Goal: Transaction & Acquisition: Purchase product/service

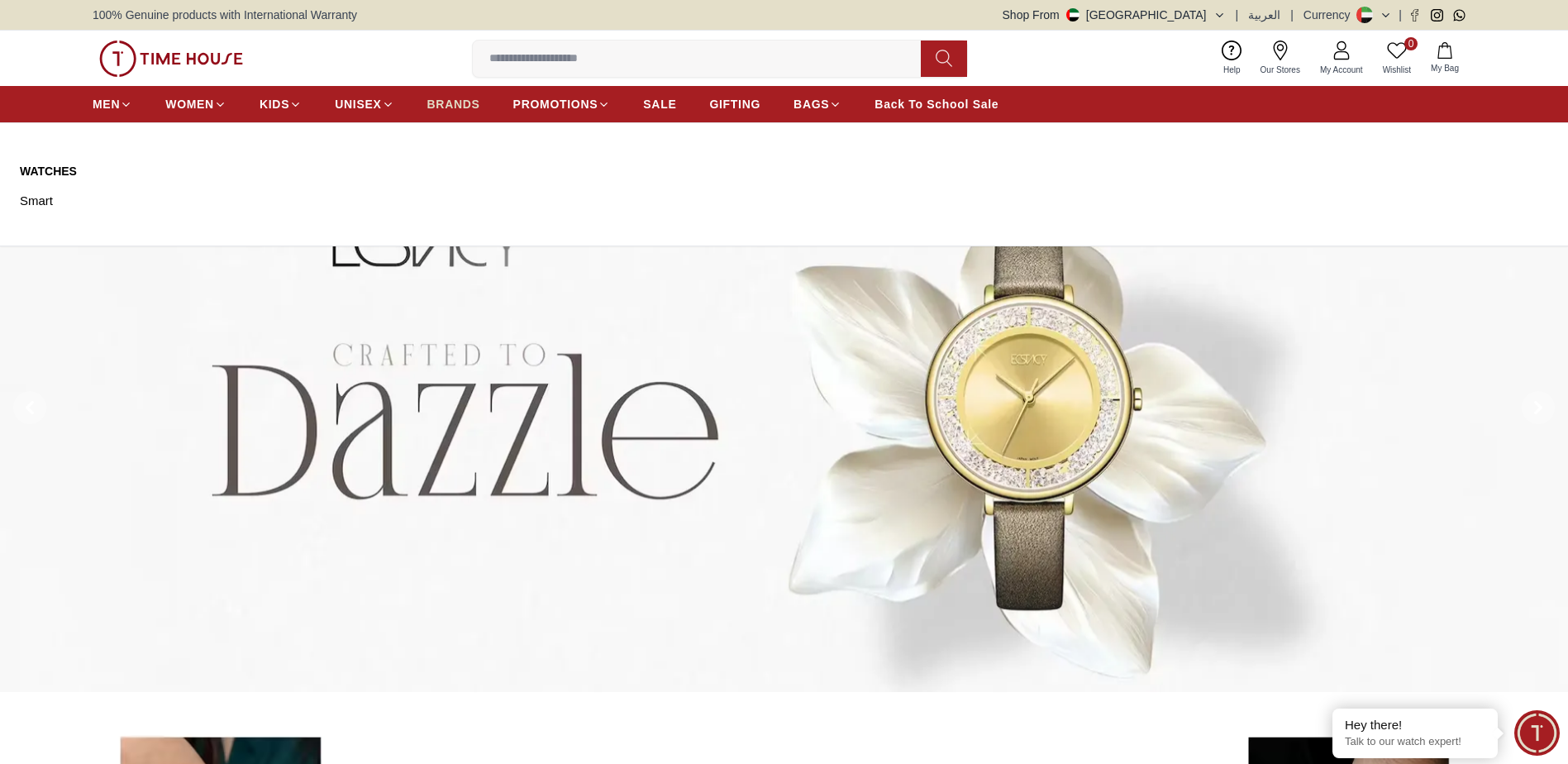
click at [465, 97] on span "BRANDS" at bounding box center [453, 103] width 53 height 16
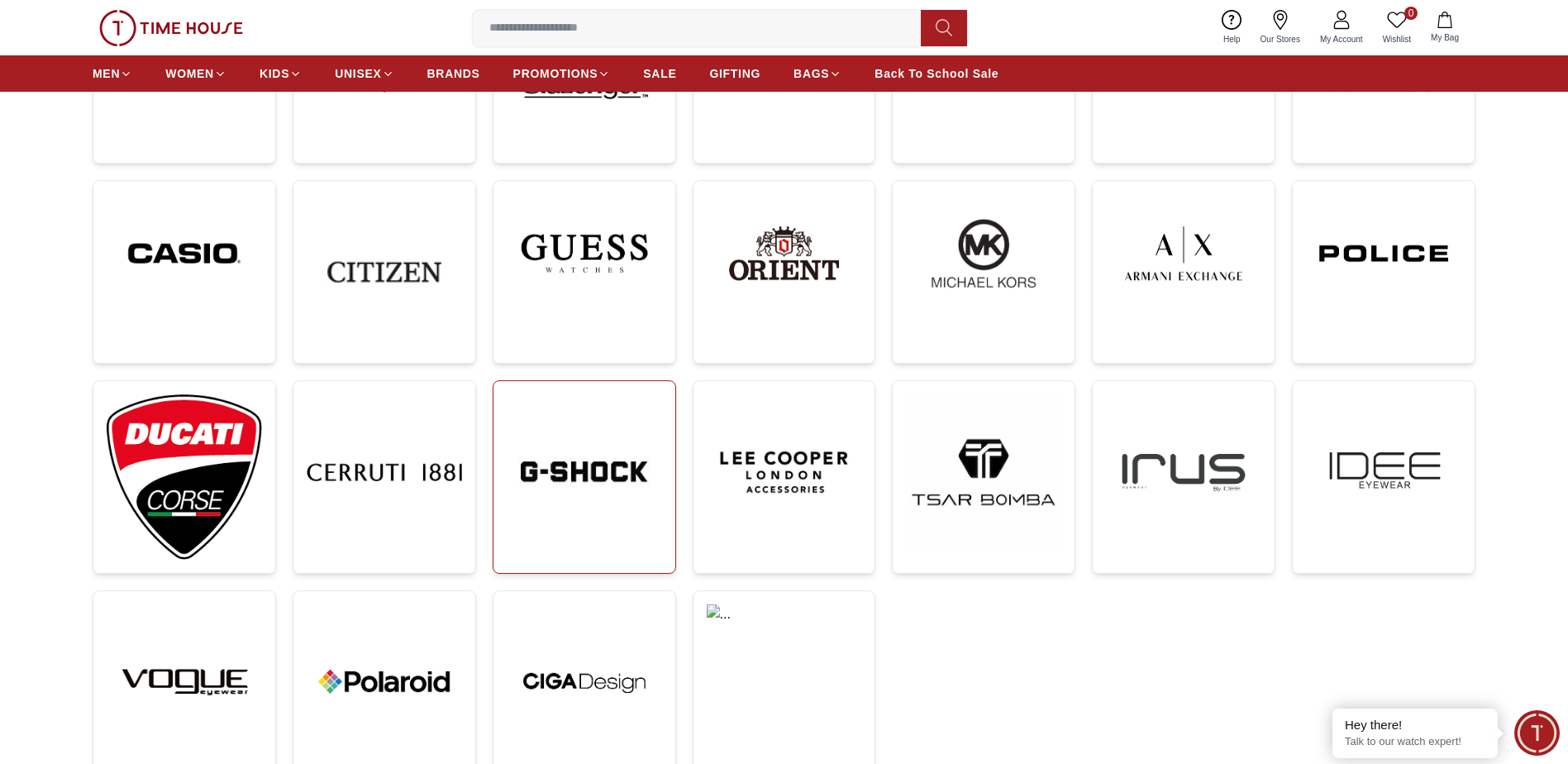
scroll to position [414, 0]
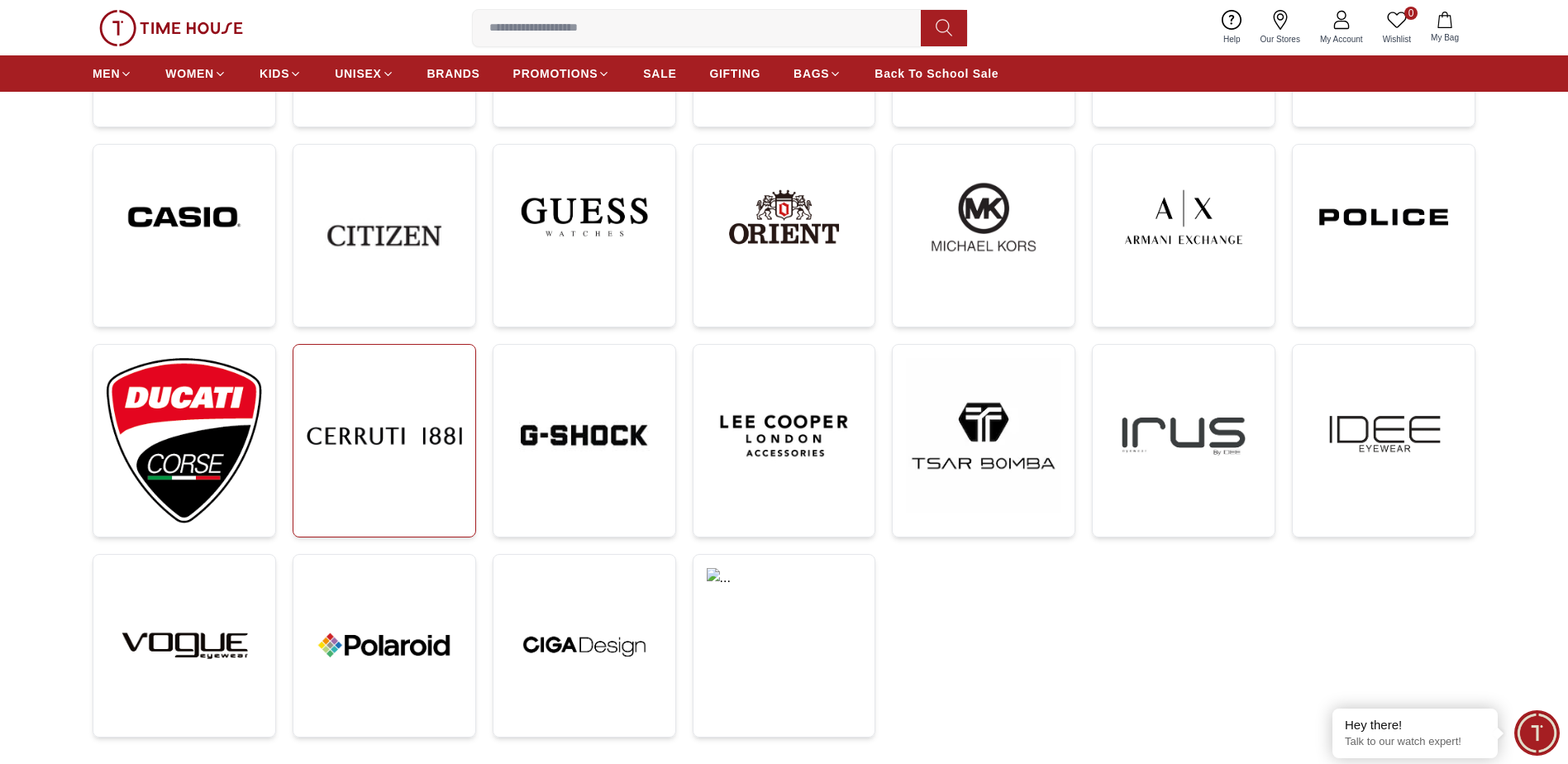
click at [320, 436] on img at bounding box center [384, 436] width 155 height 156
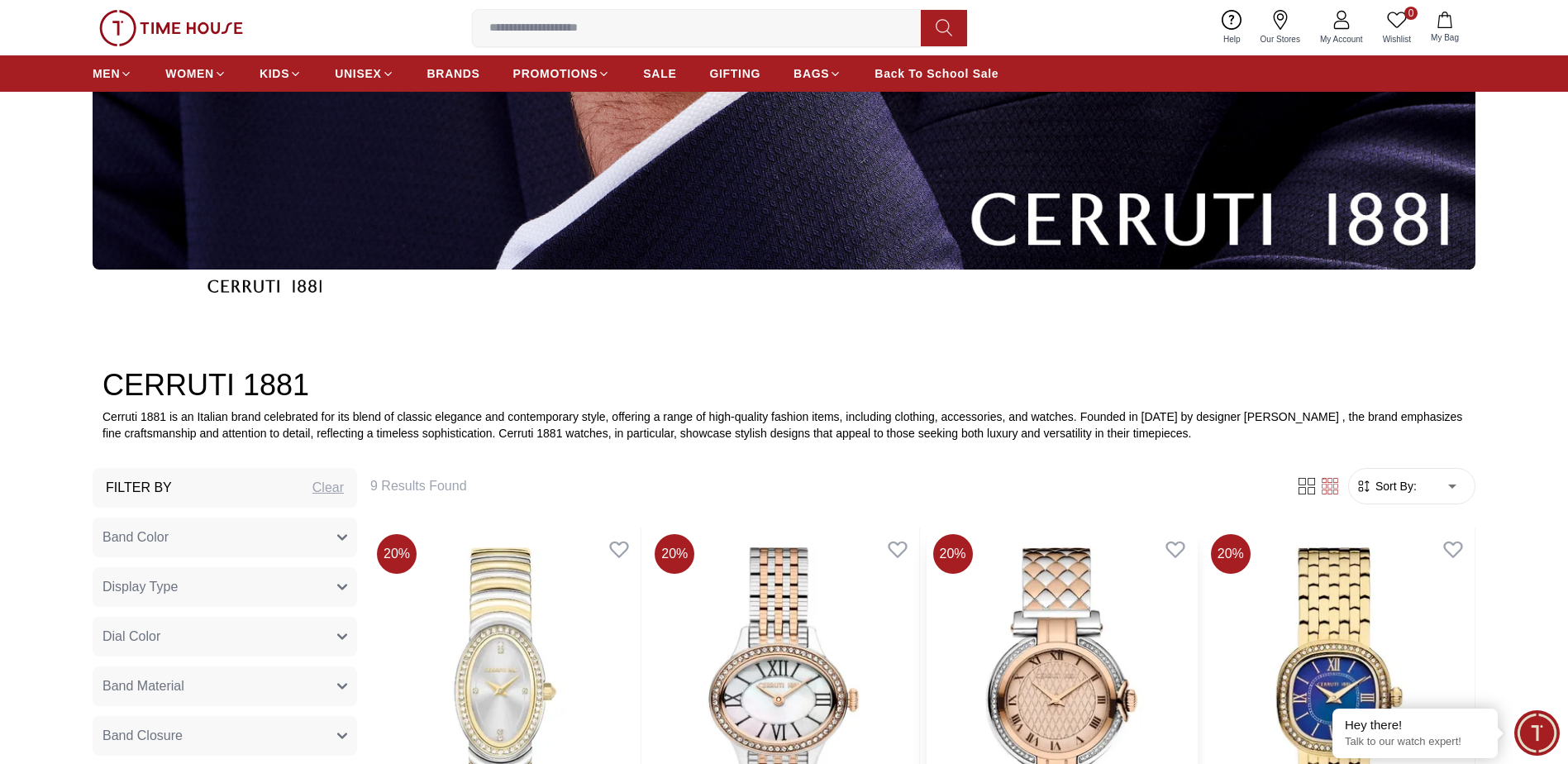
scroll to position [414, 0]
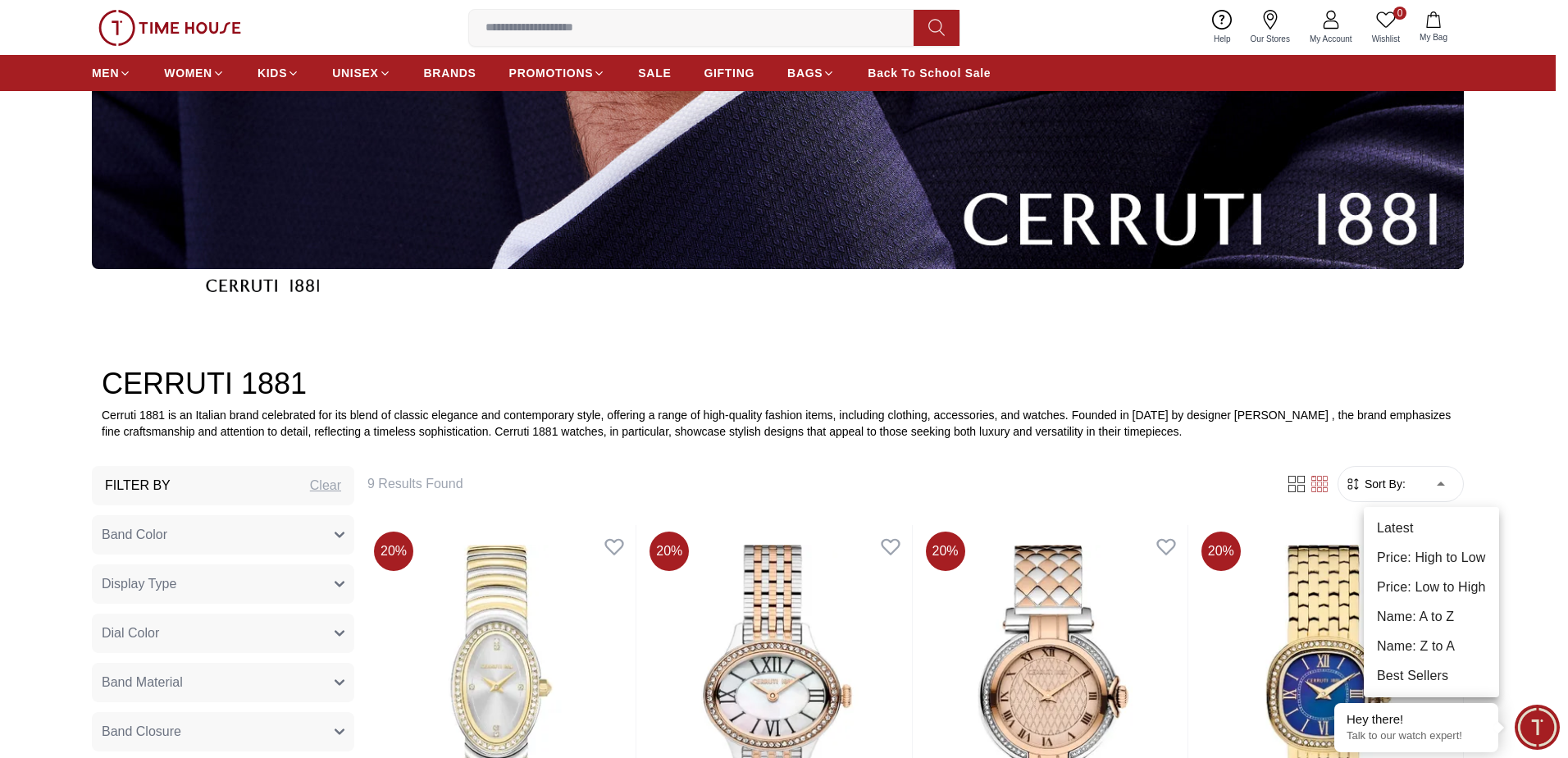
click at [1387, 591] on li "Price: Low to High" at bounding box center [1432, 587] width 136 height 30
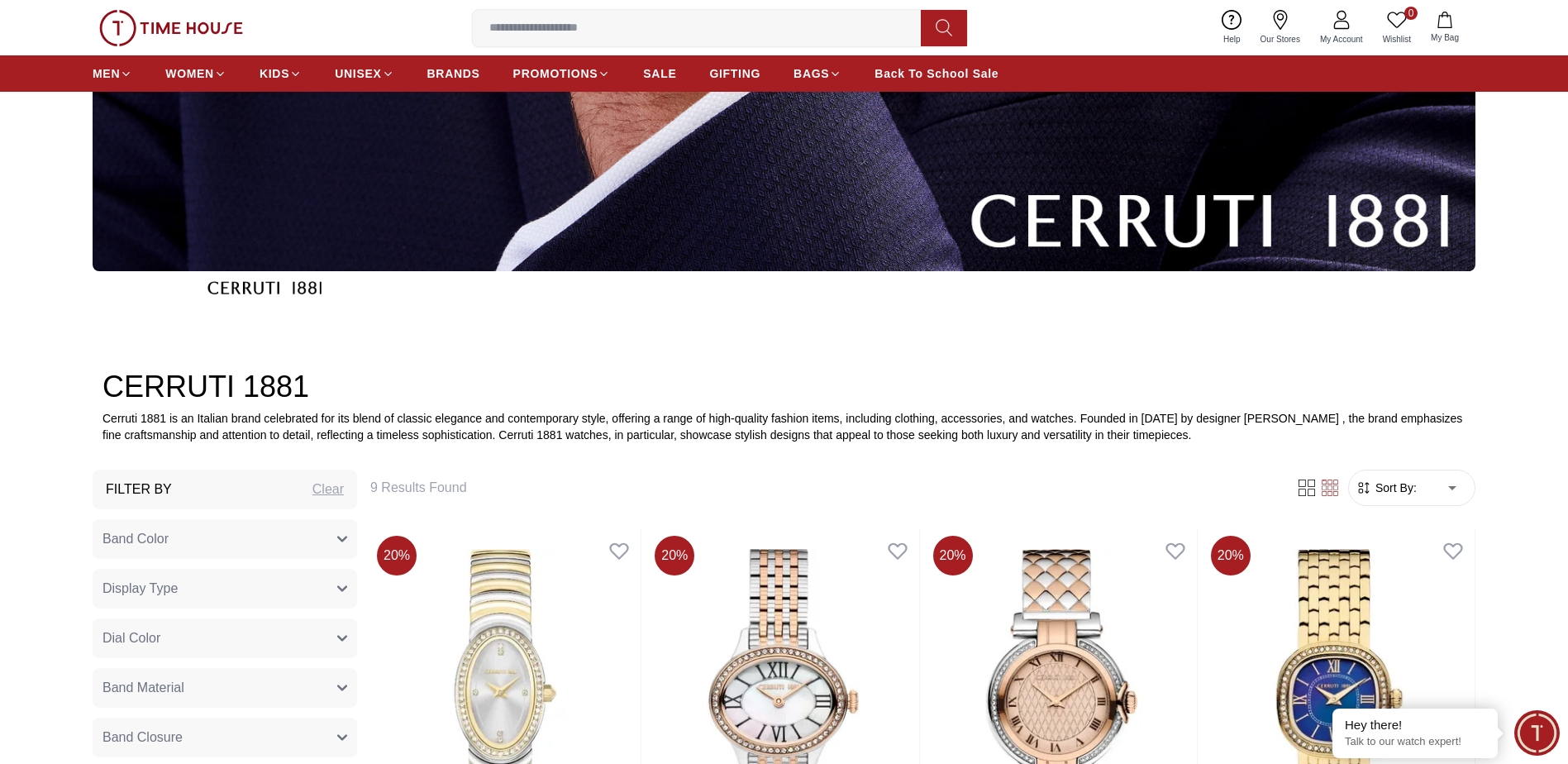
type input "*"
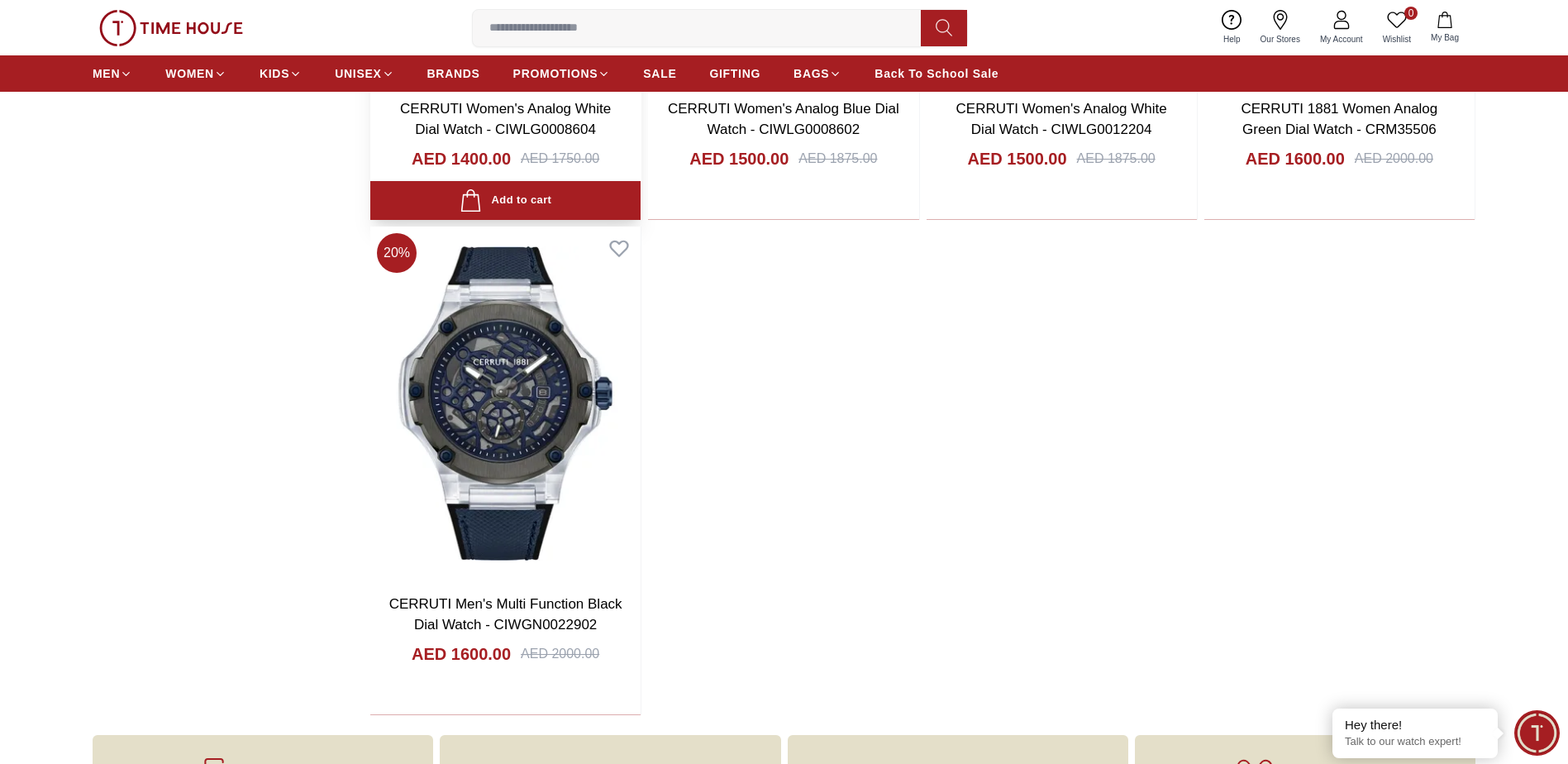
scroll to position [1737, 0]
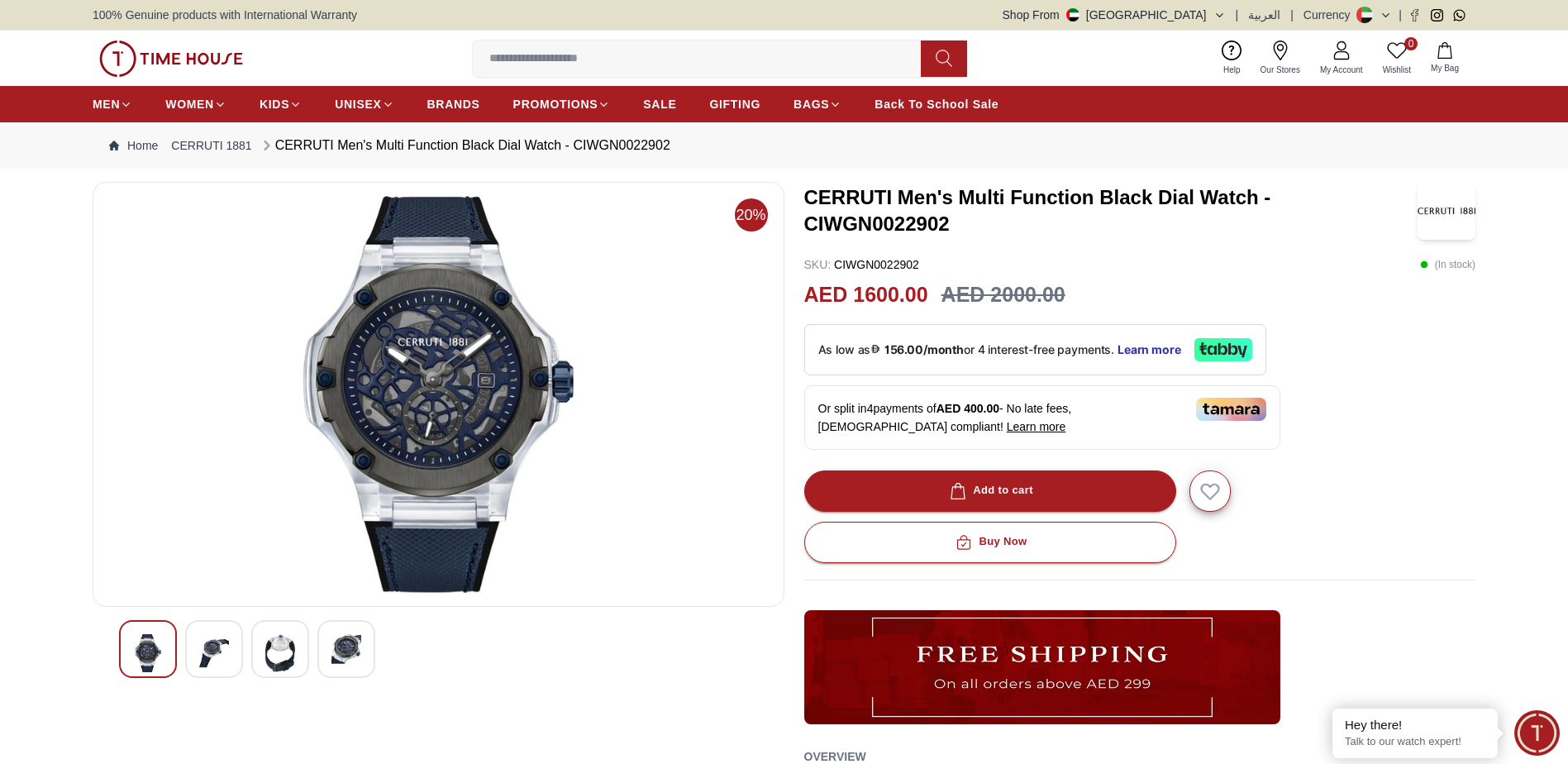
click at [219, 656] on img at bounding box center [214, 653] width 30 height 38
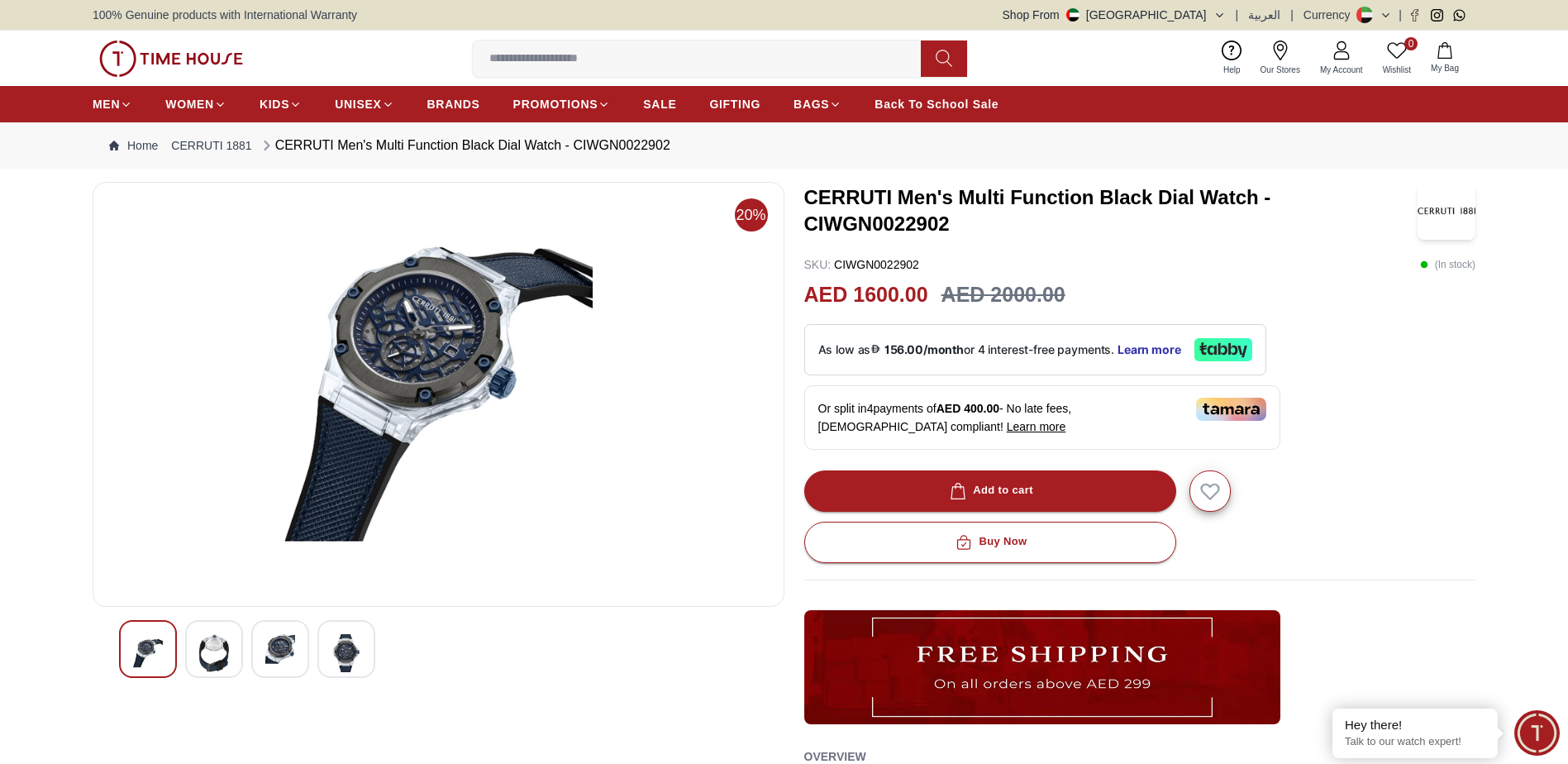
click at [299, 650] on div at bounding box center [280, 649] width 58 height 58
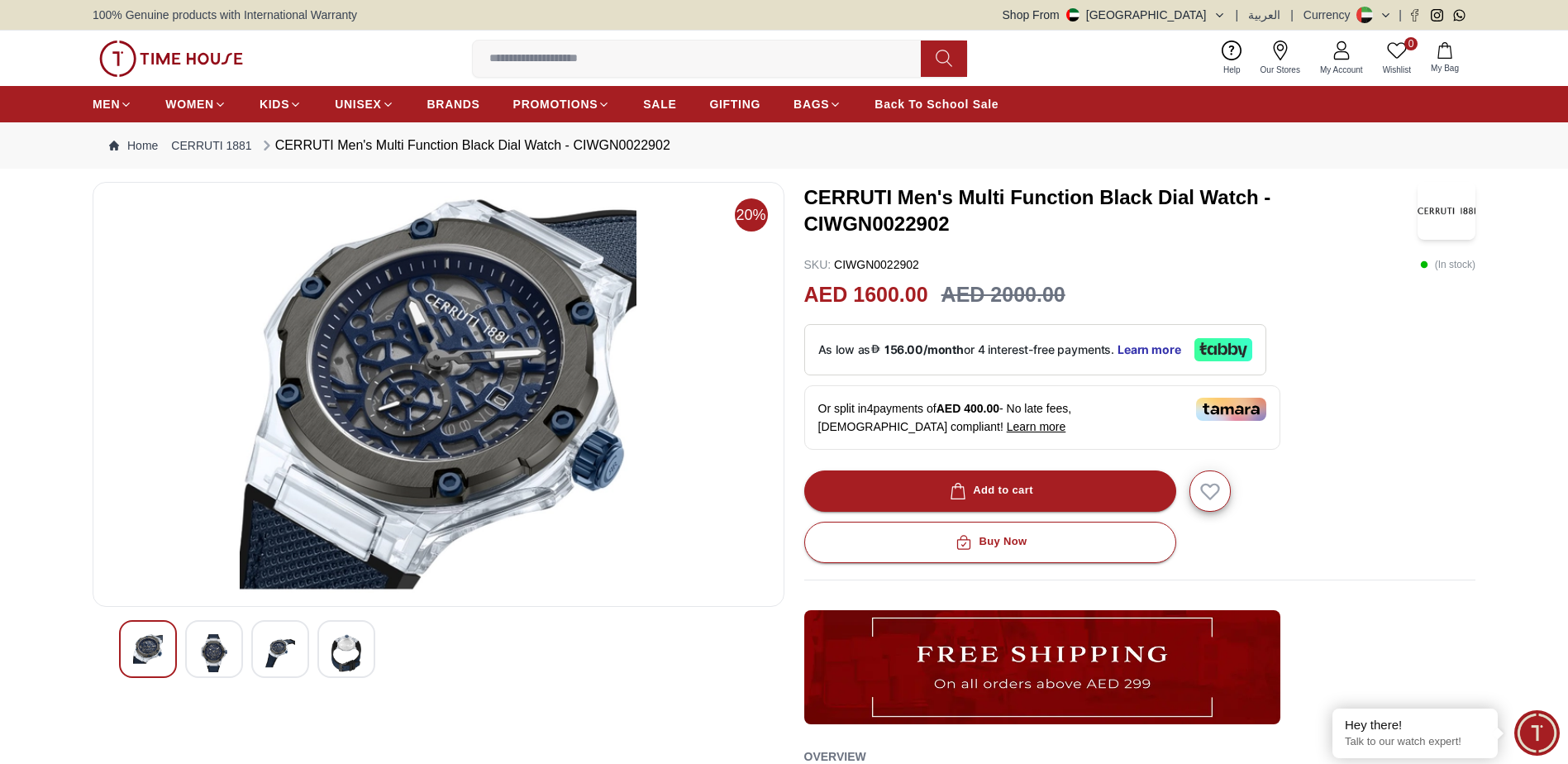
click at [339, 658] on img at bounding box center [346, 653] width 30 height 38
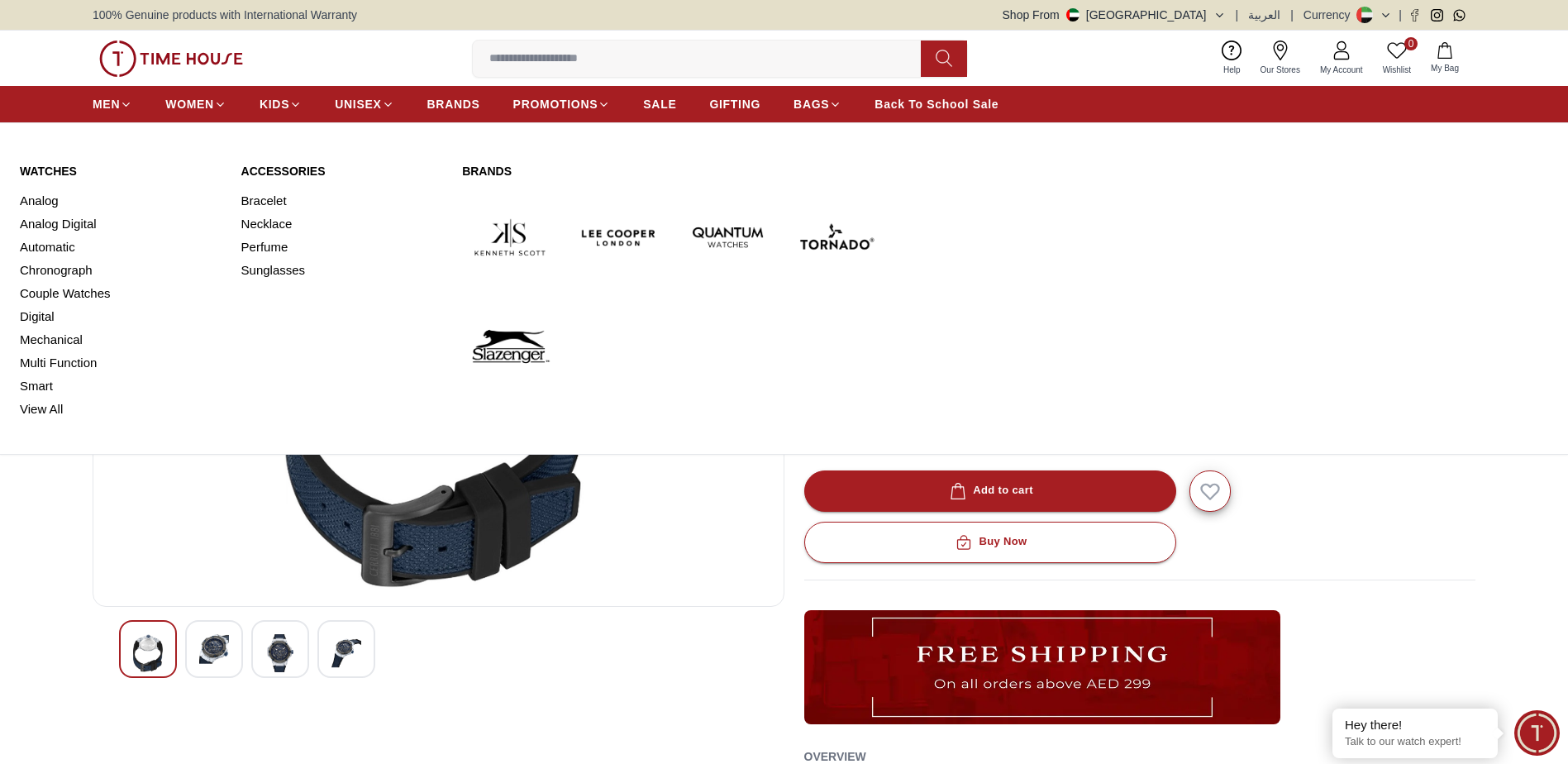
click at [61, 173] on link "Watches" at bounding box center [120, 171] width 202 height 16
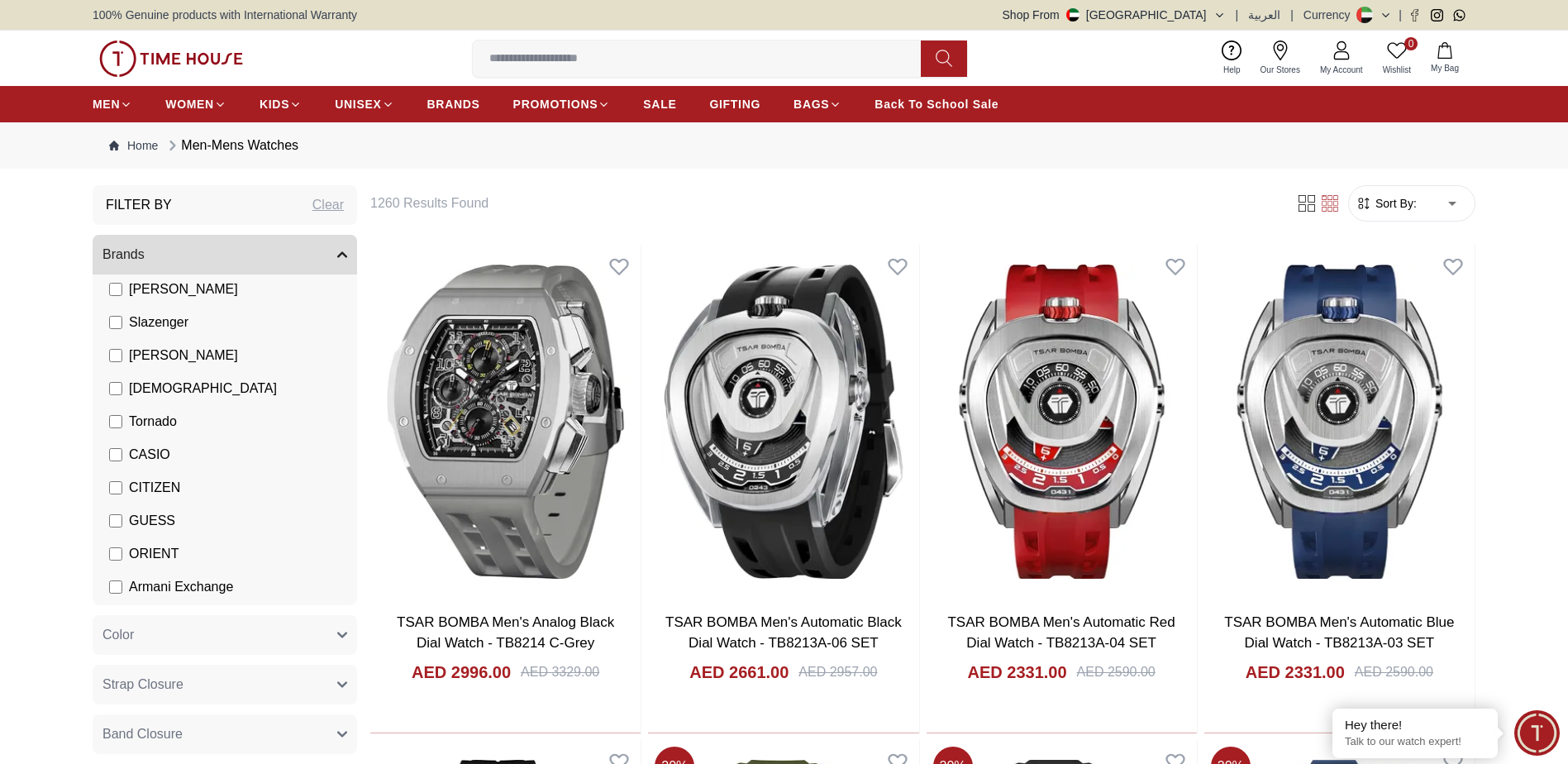
scroll to position [166, 0]
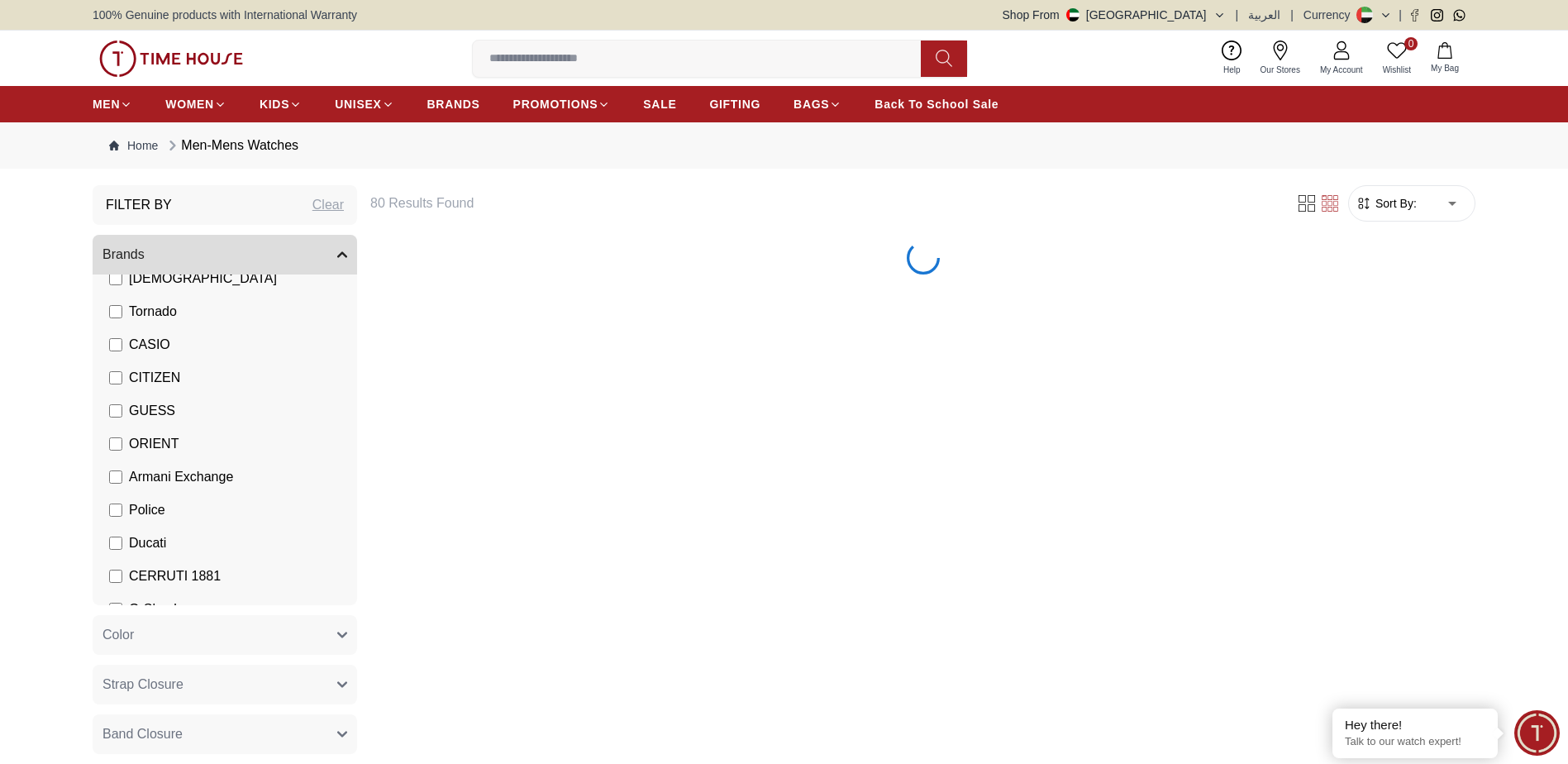
scroll to position [290, 0]
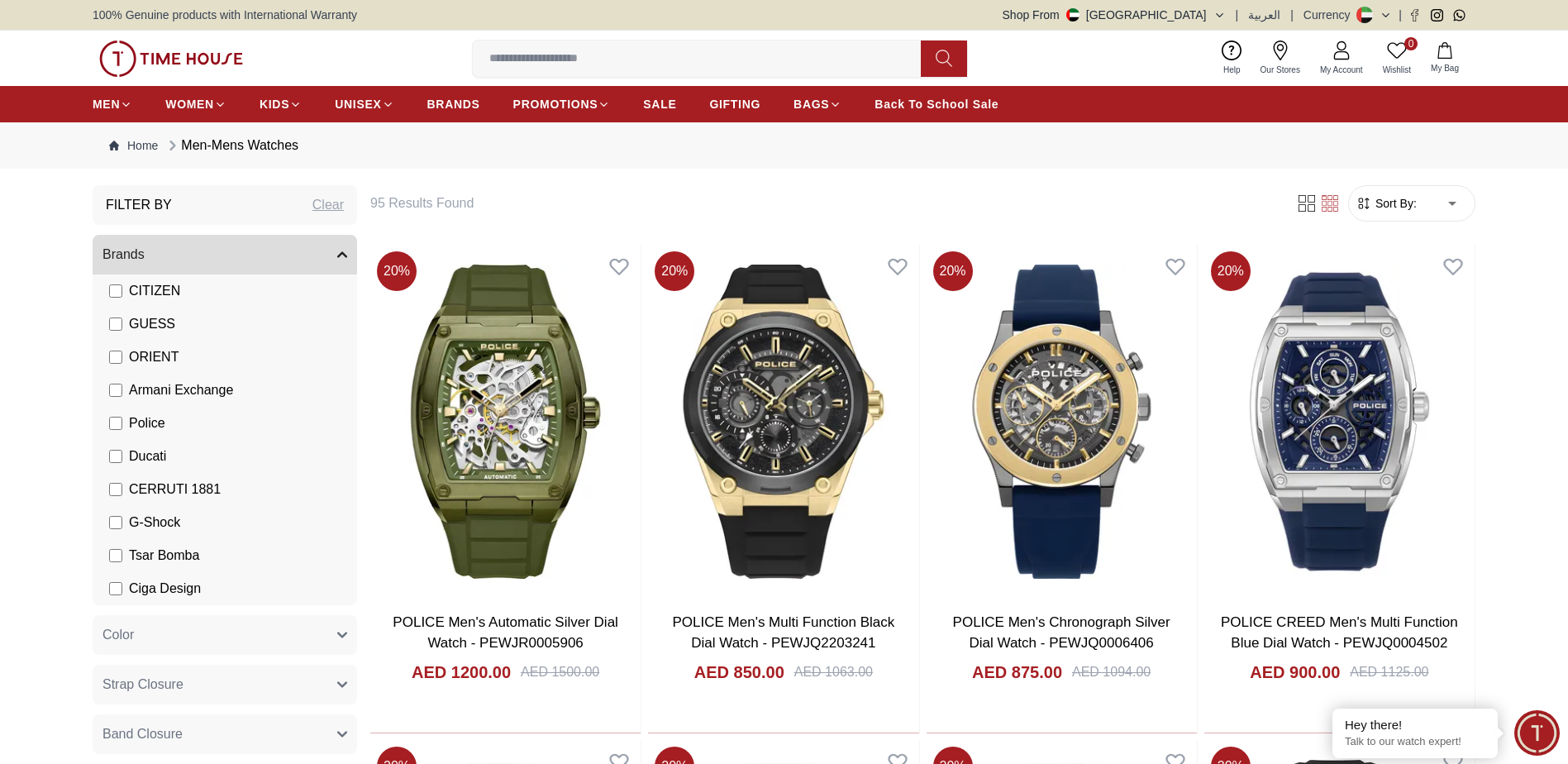
click at [1391, 212] on form "Sort By: ​ ****** ​" at bounding box center [1411, 203] width 127 height 37
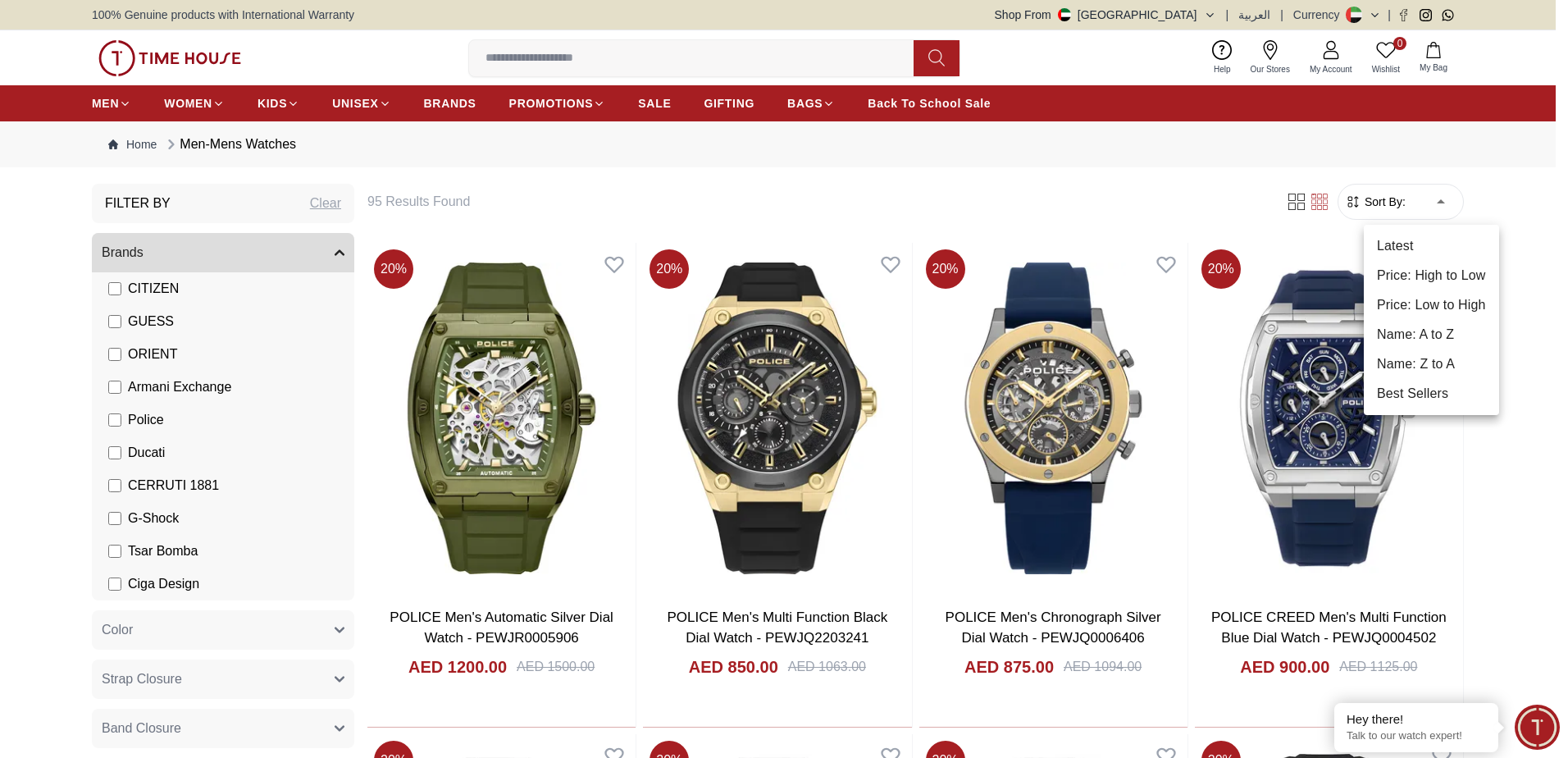
click at [1394, 302] on li "Price: Low to High" at bounding box center [1432, 305] width 136 height 30
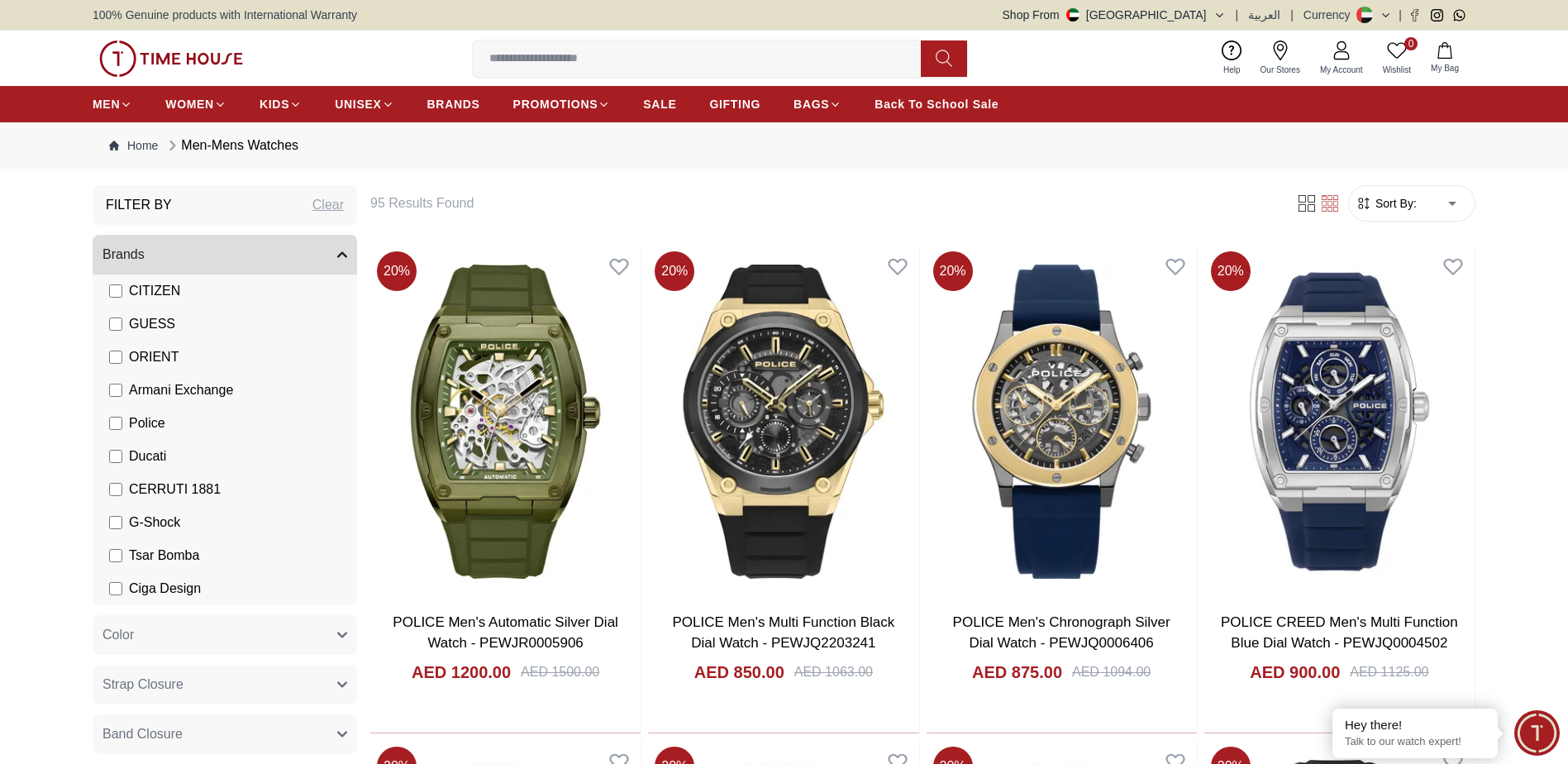
type input "*"
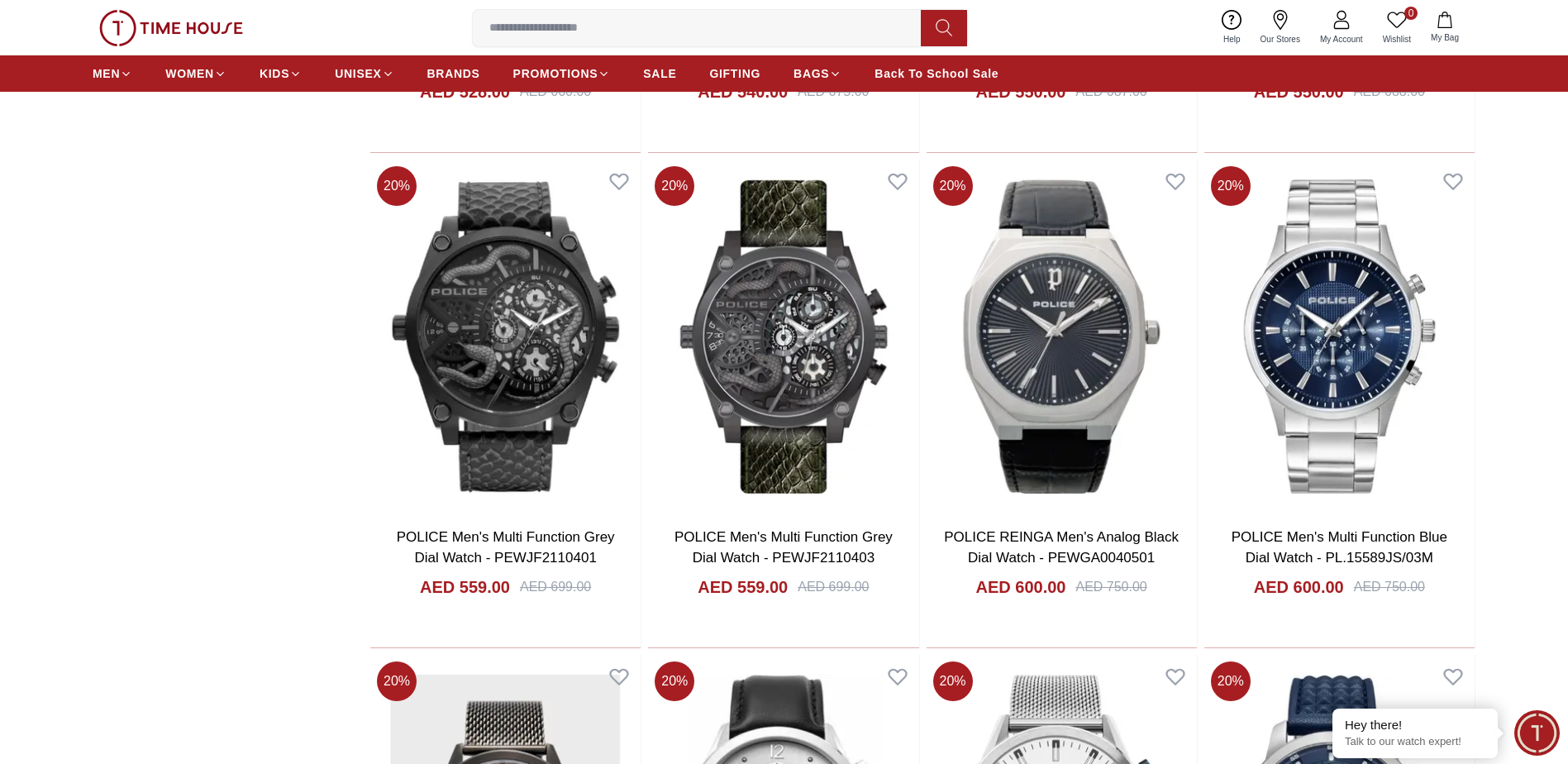
scroll to position [1984, 0]
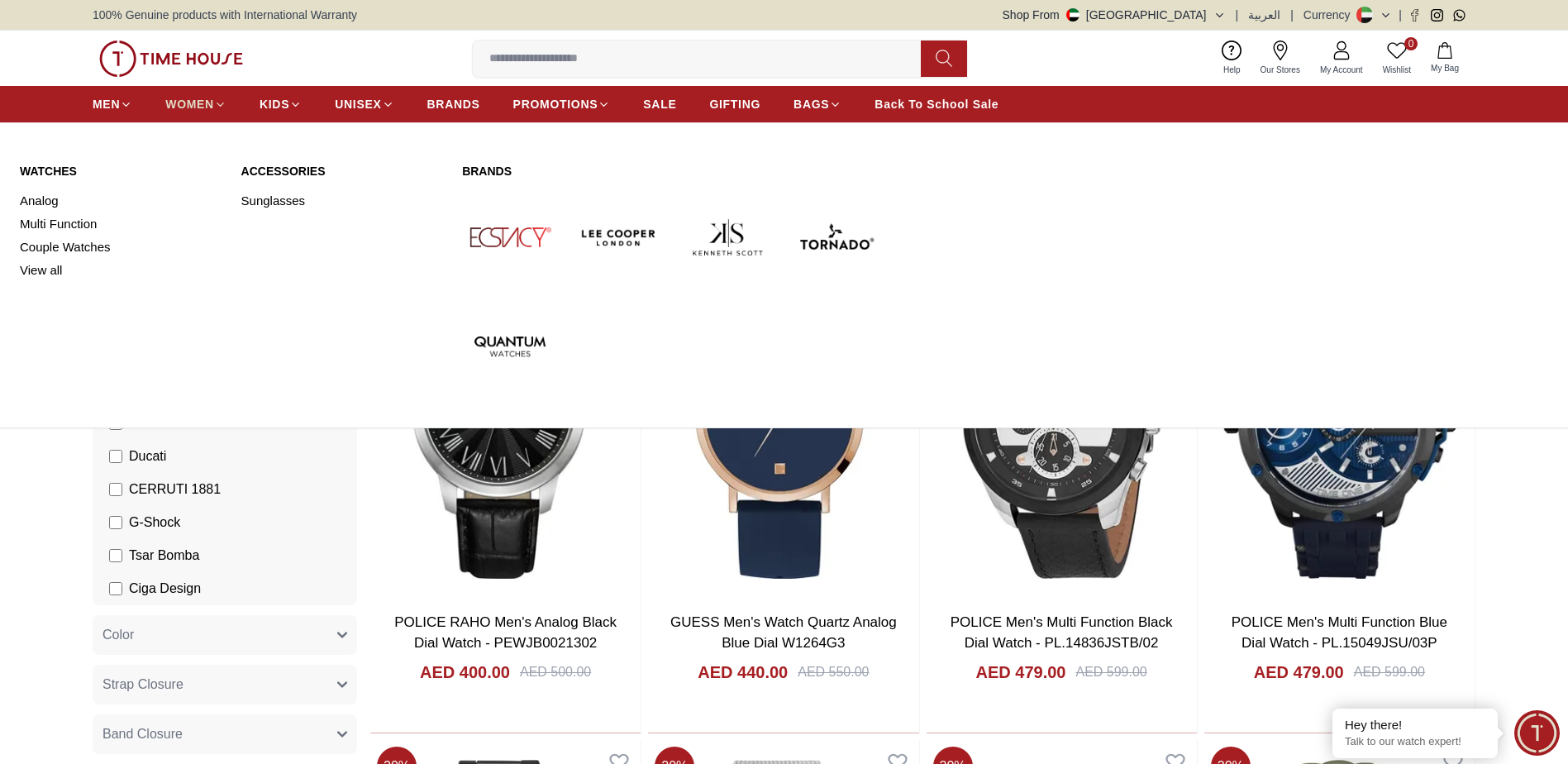
click at [190, 115] on link "WOMEN" at bounding box center [196, 103] width 61 height 30
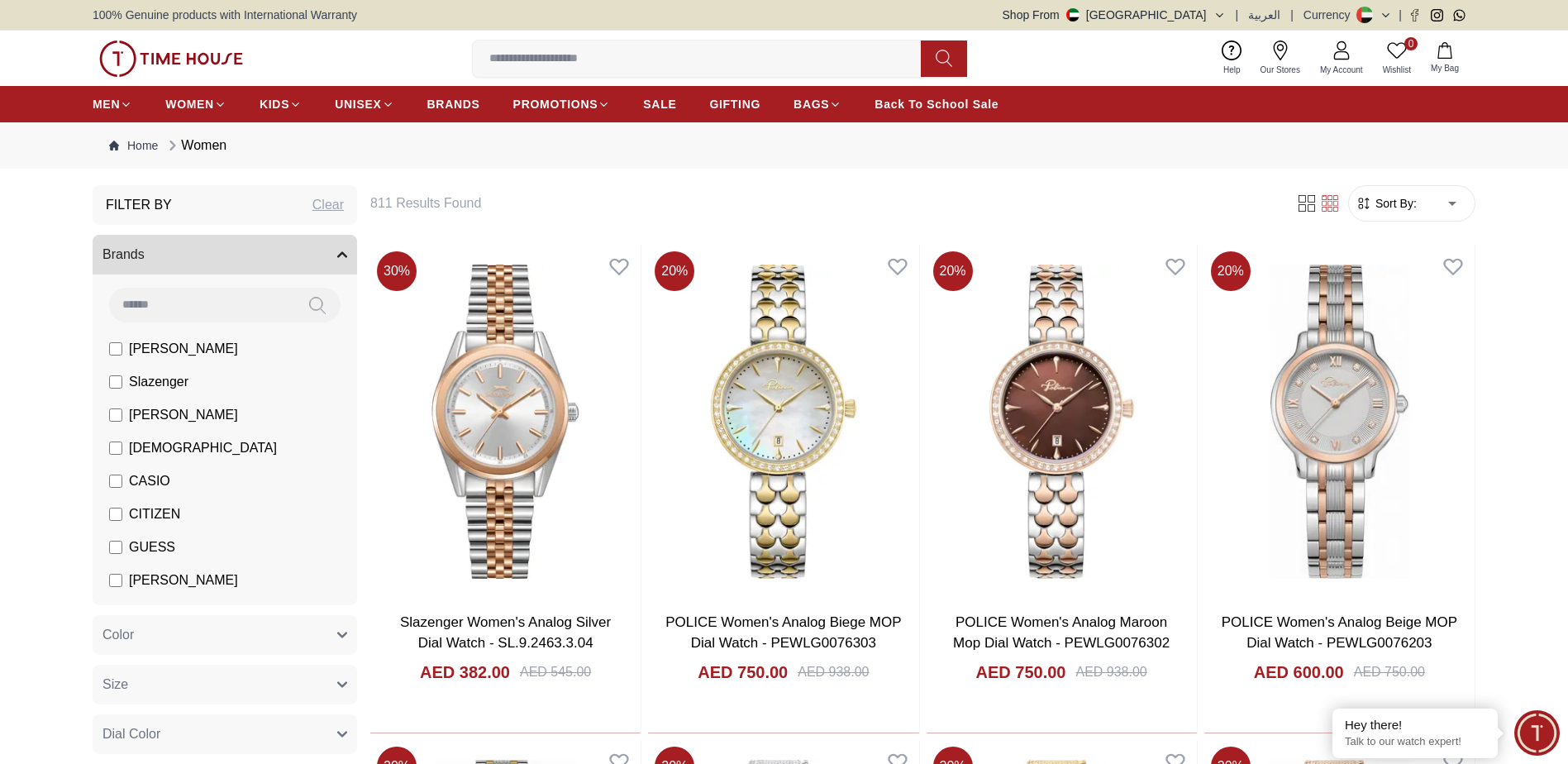
click at [1406, 197] on span "Sort By:" at bounding box center [1394, 203] width 44 height 16
click at [1410, 198] on span "Sort By:" at bounding box center [1394, 203] width 44 height 16
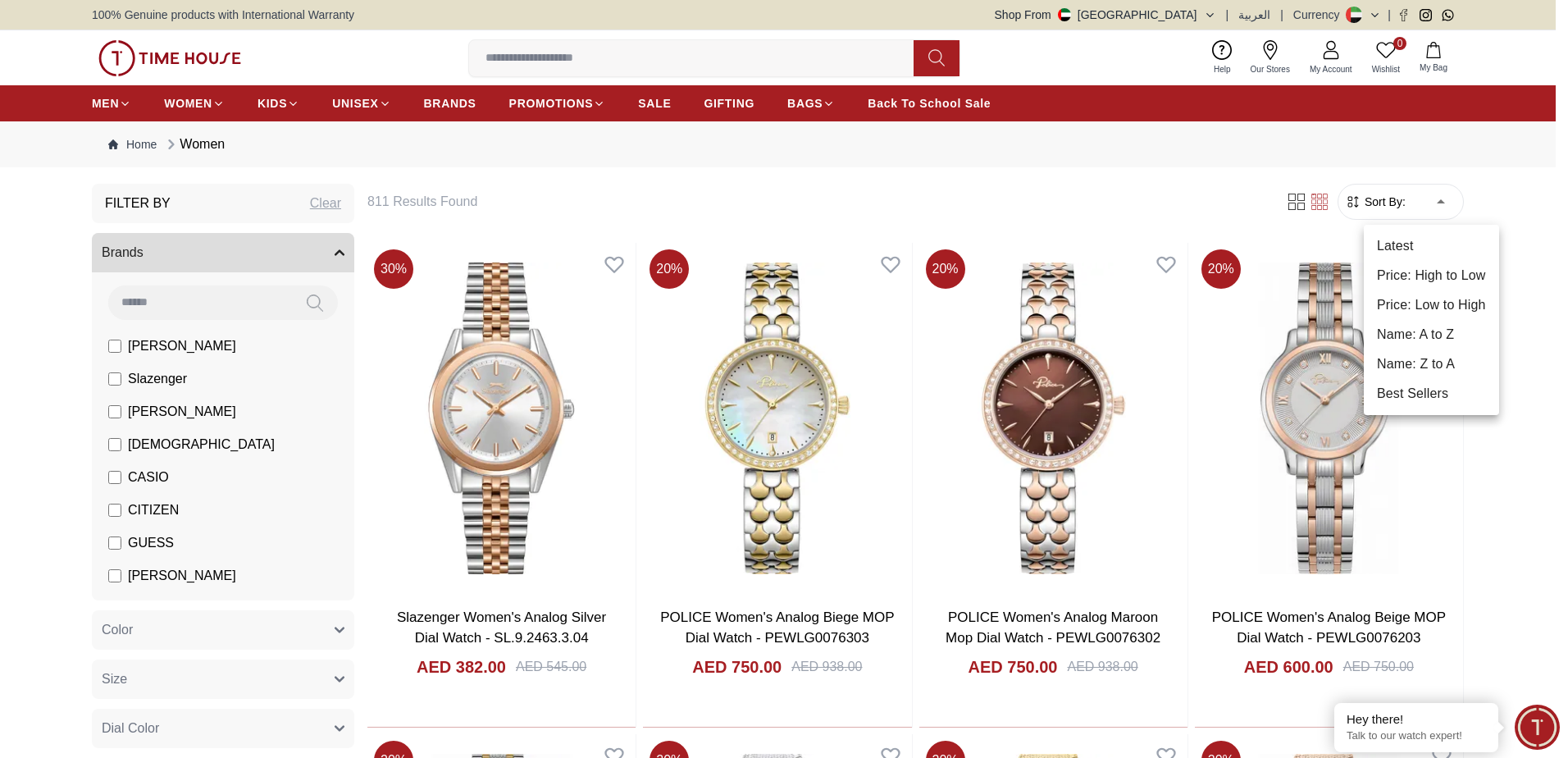
click at [1400, 312] on li "Price: Low to High" at bounding box center [1432, 305] width 136 height 30
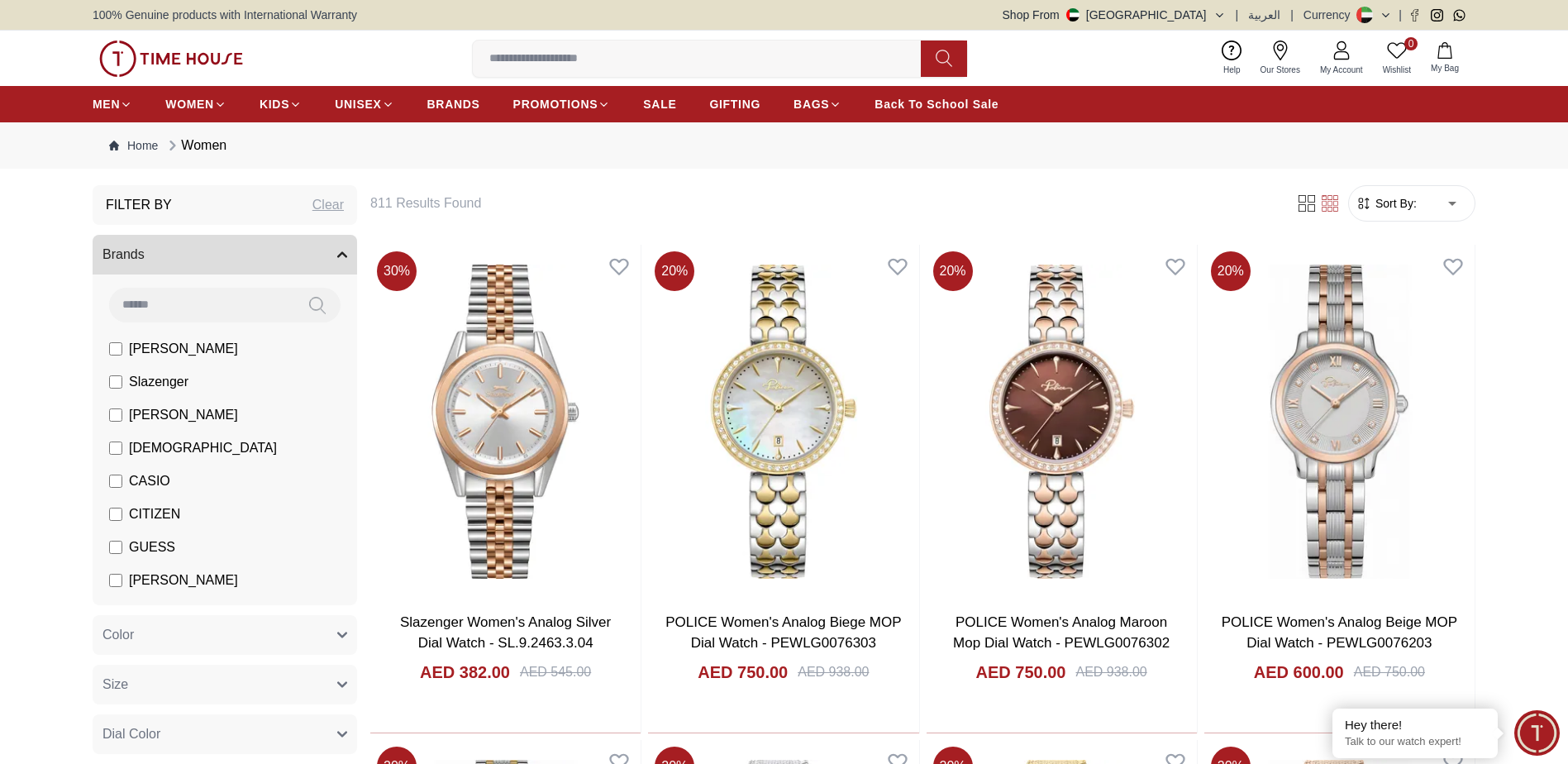
type input "*"
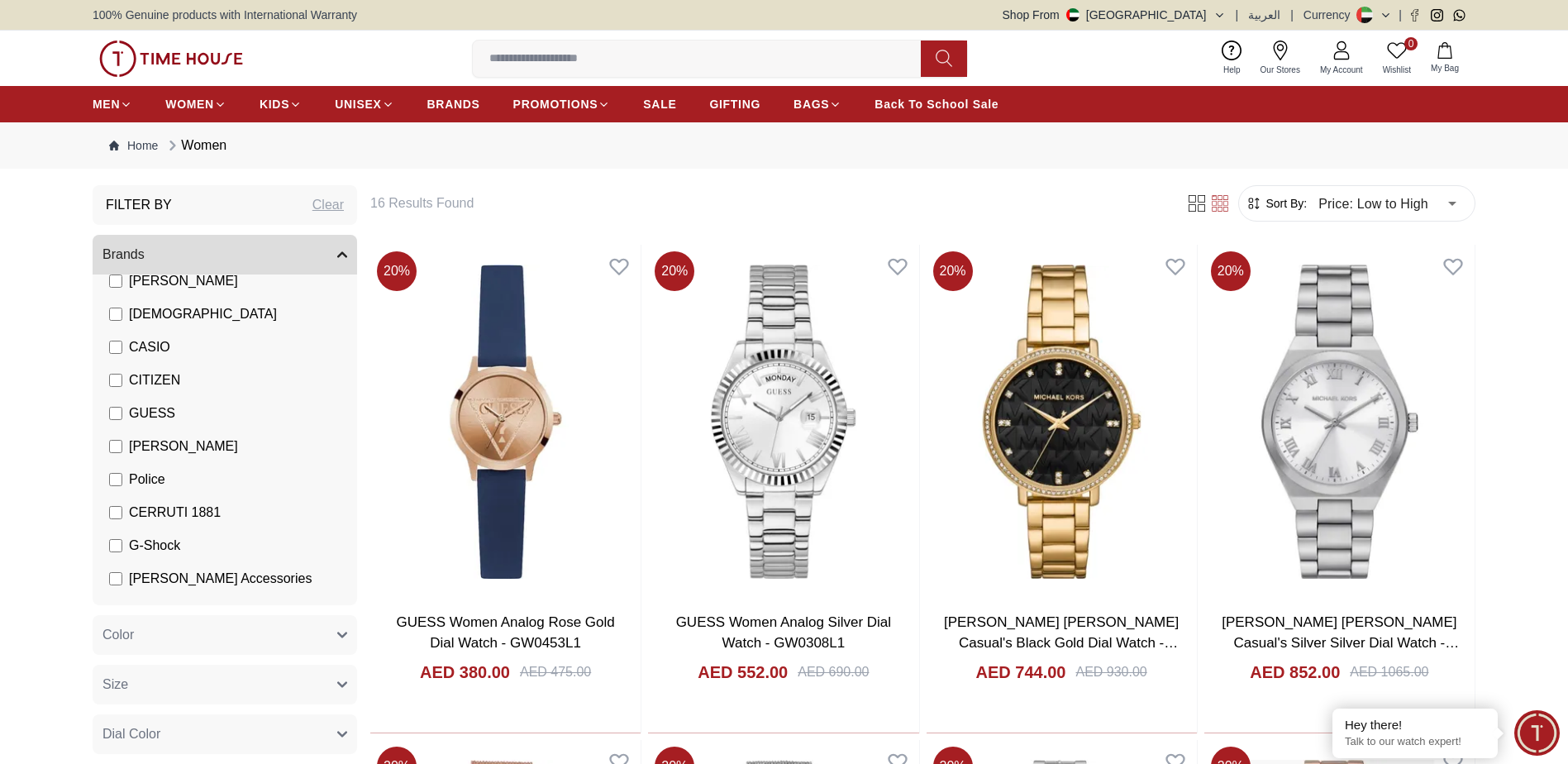
scroll to position [166, 0]
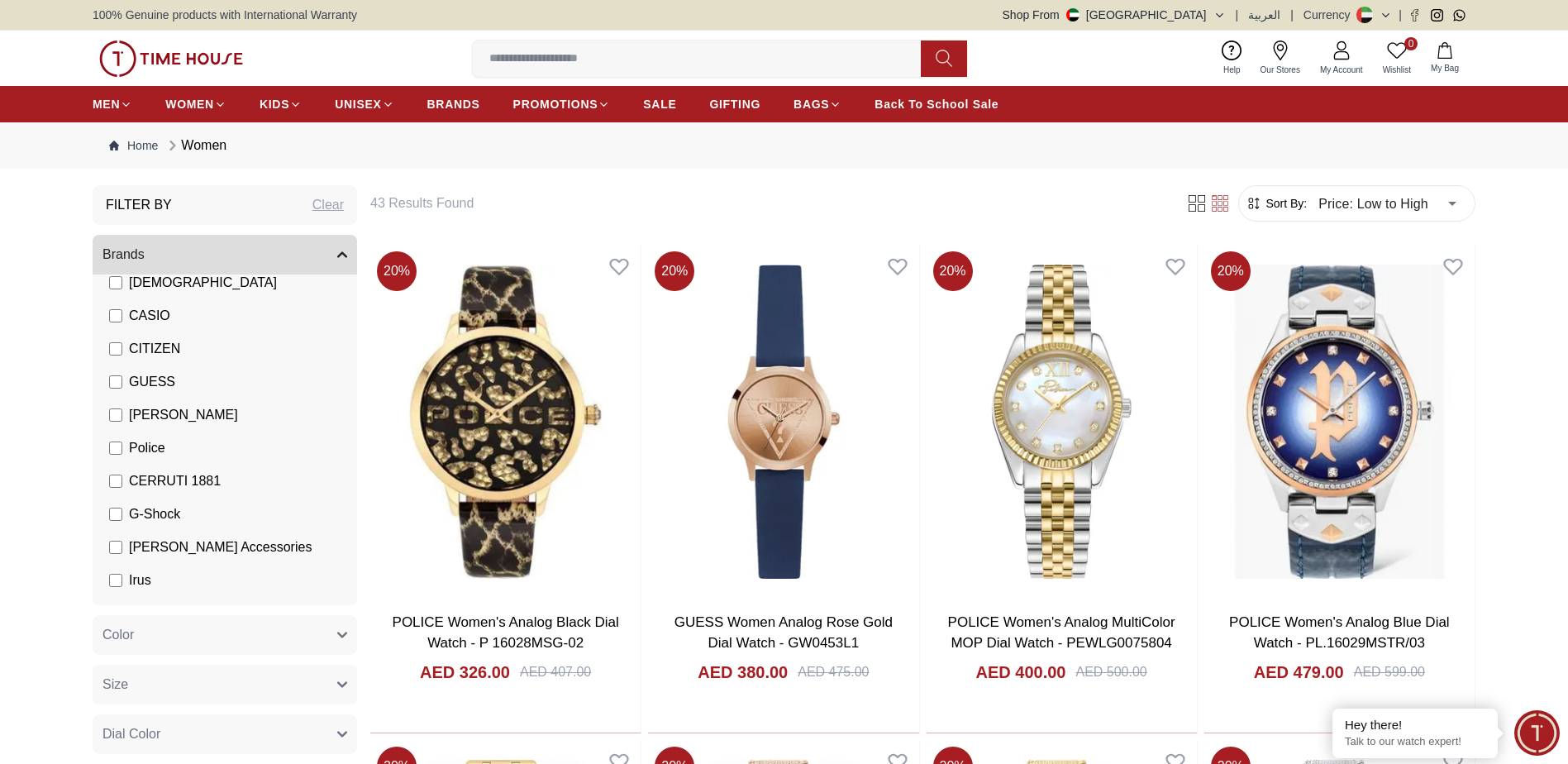
scroll to position [290, 0]
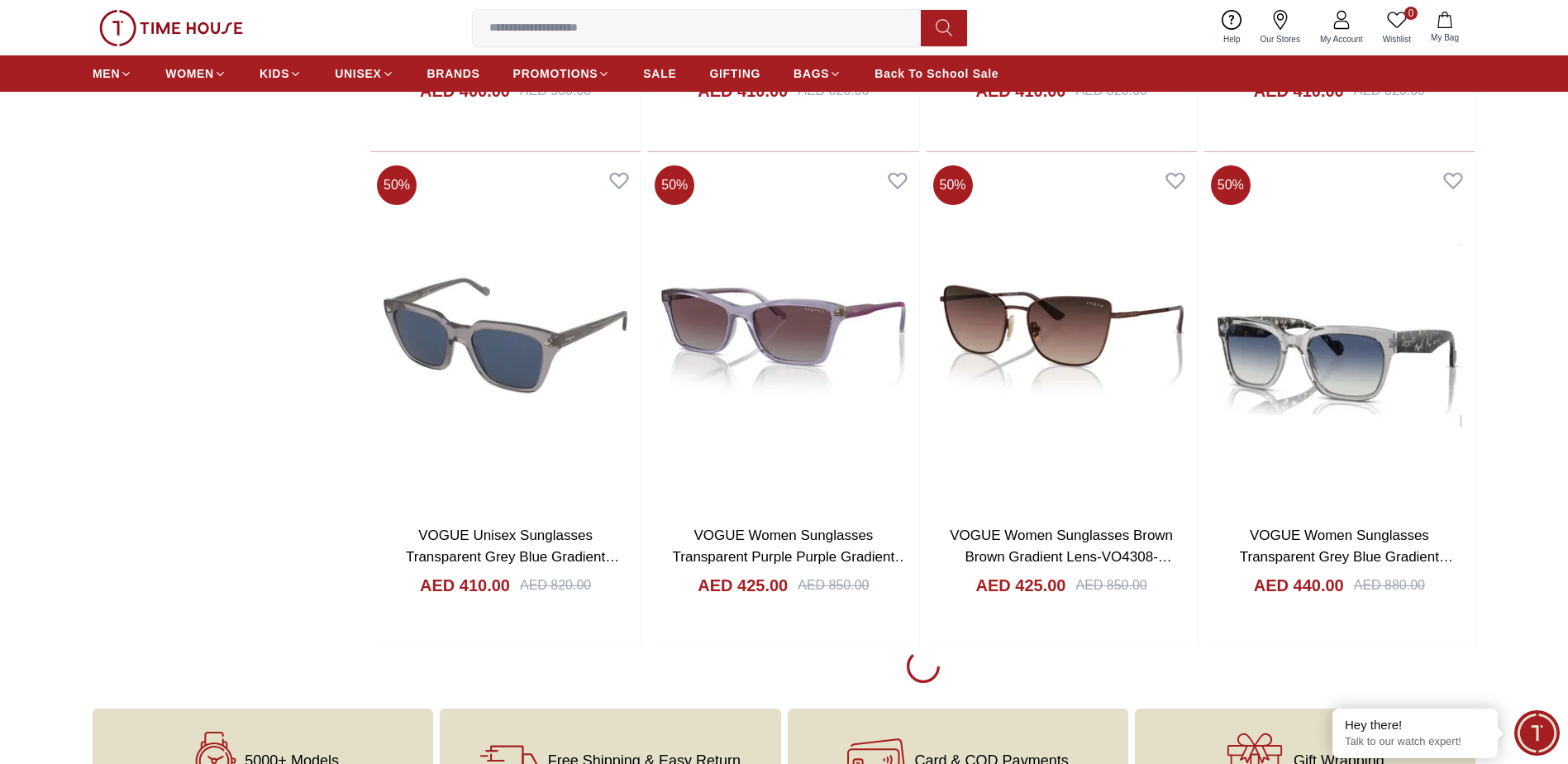
scroll to position [2315, 0]
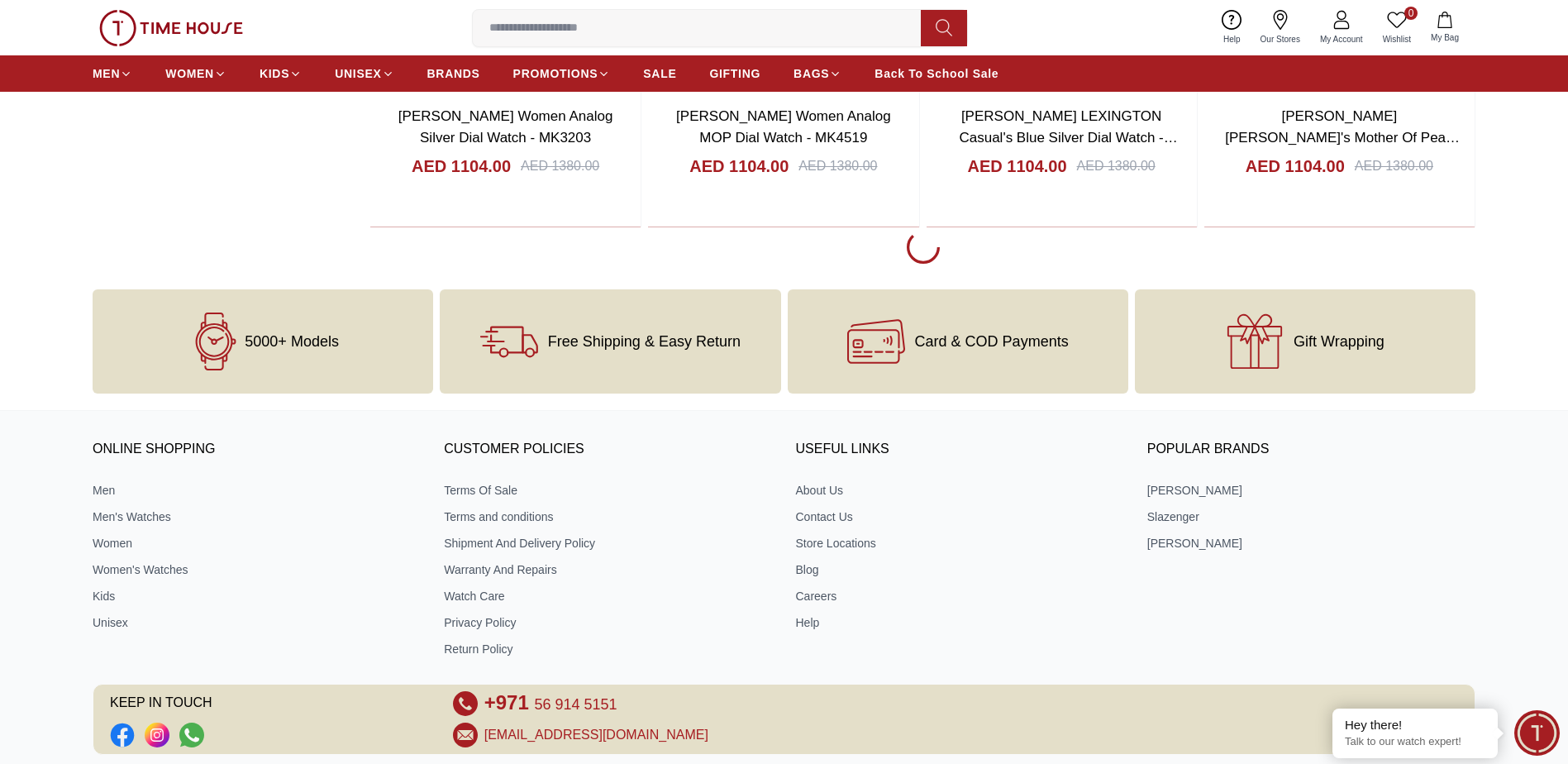
scroll to position [7442, 0]
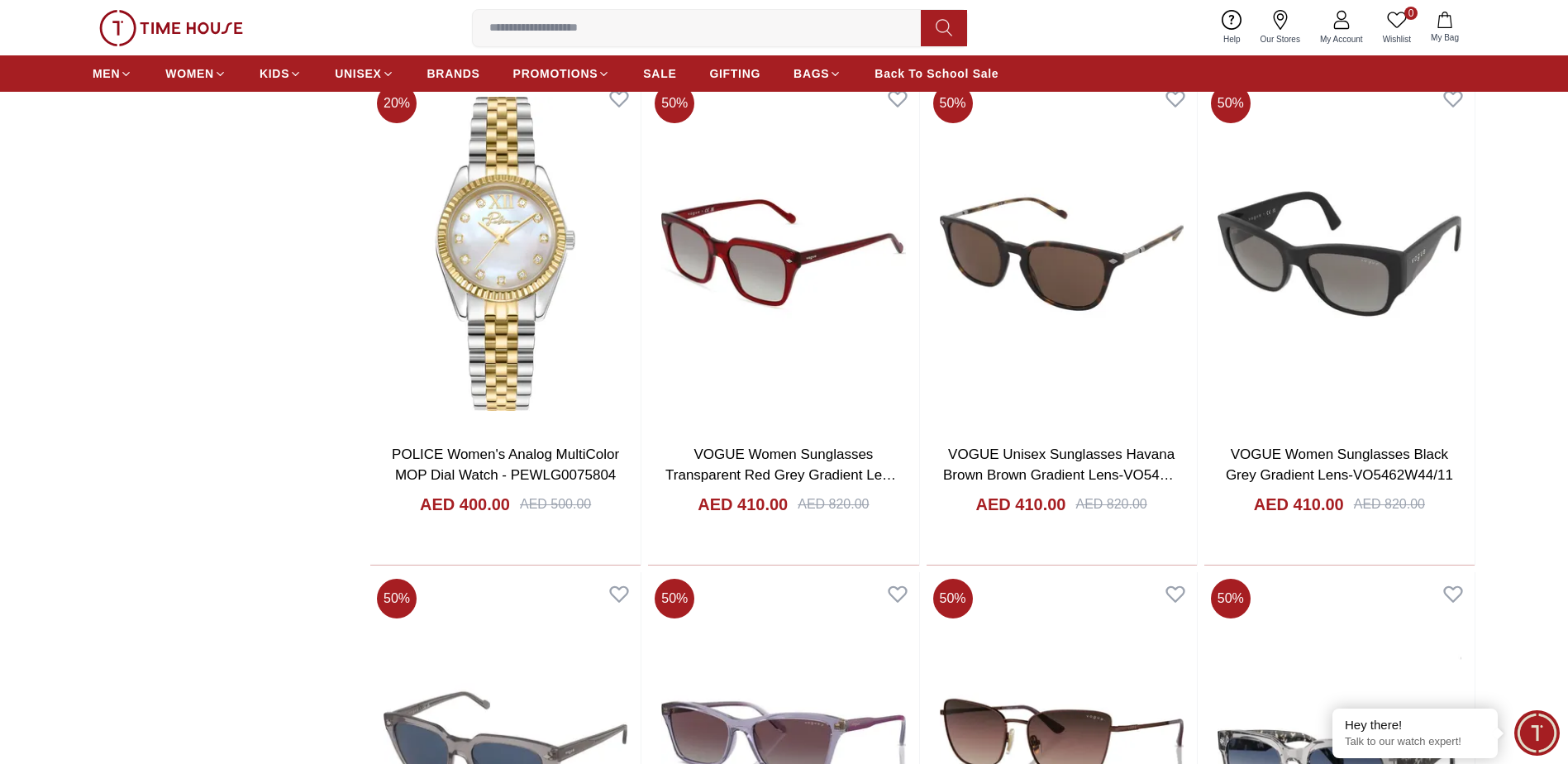
scroll to position [1571, 0]
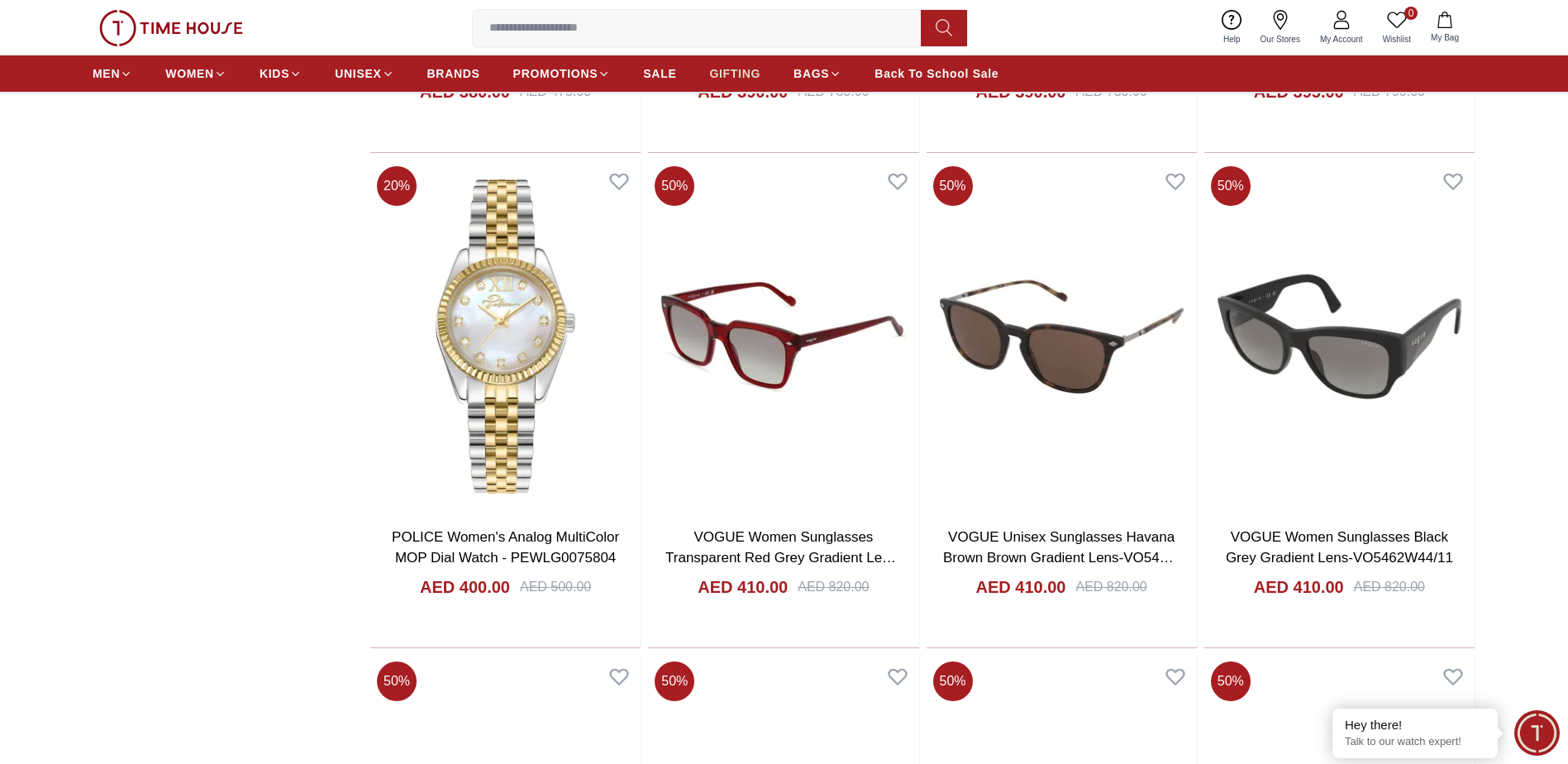
click at [730, 79] on span "GIFTING" at bounding box center [734, 73] width 51 height 16
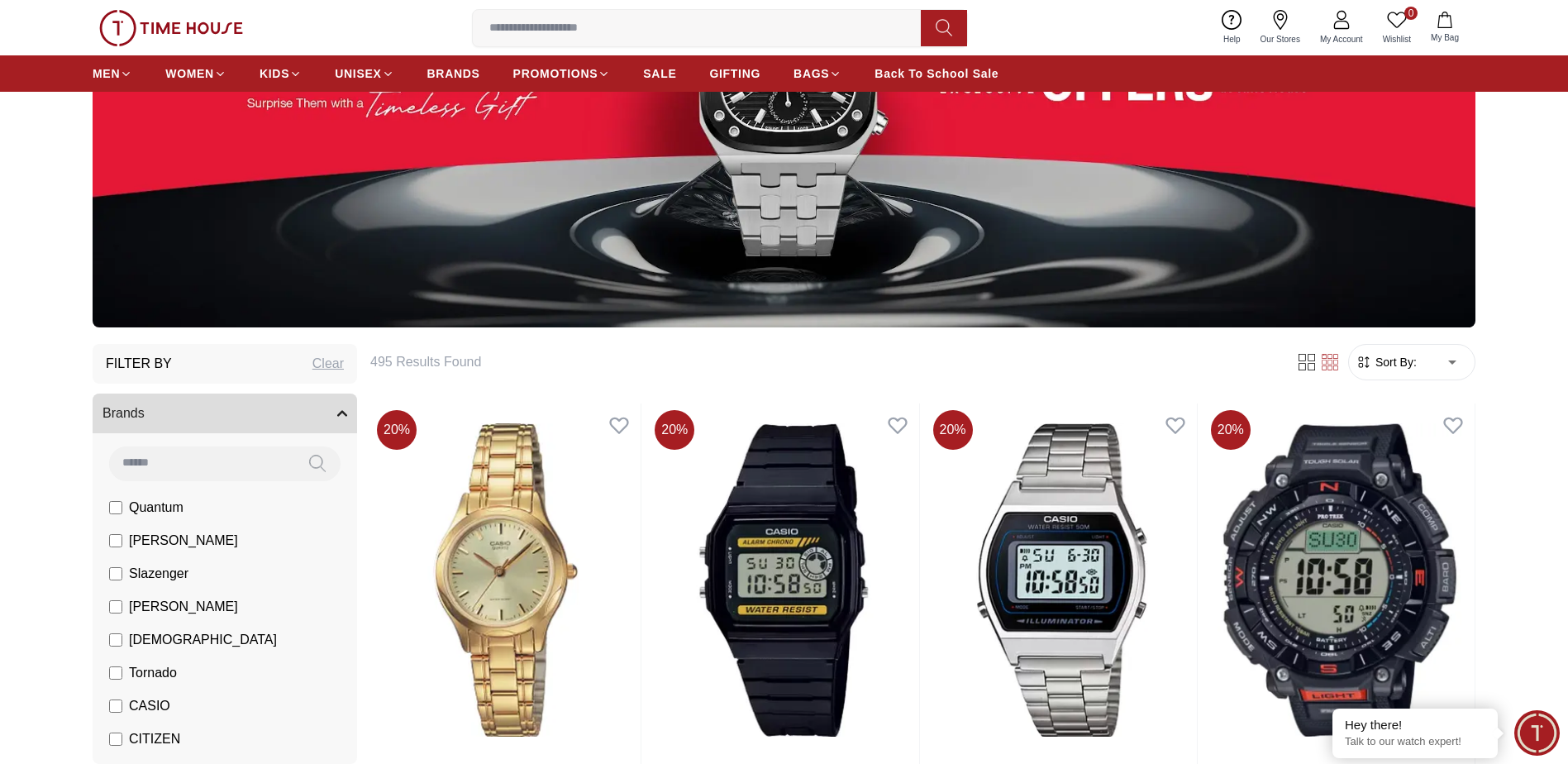
scroll to position [414, 0]
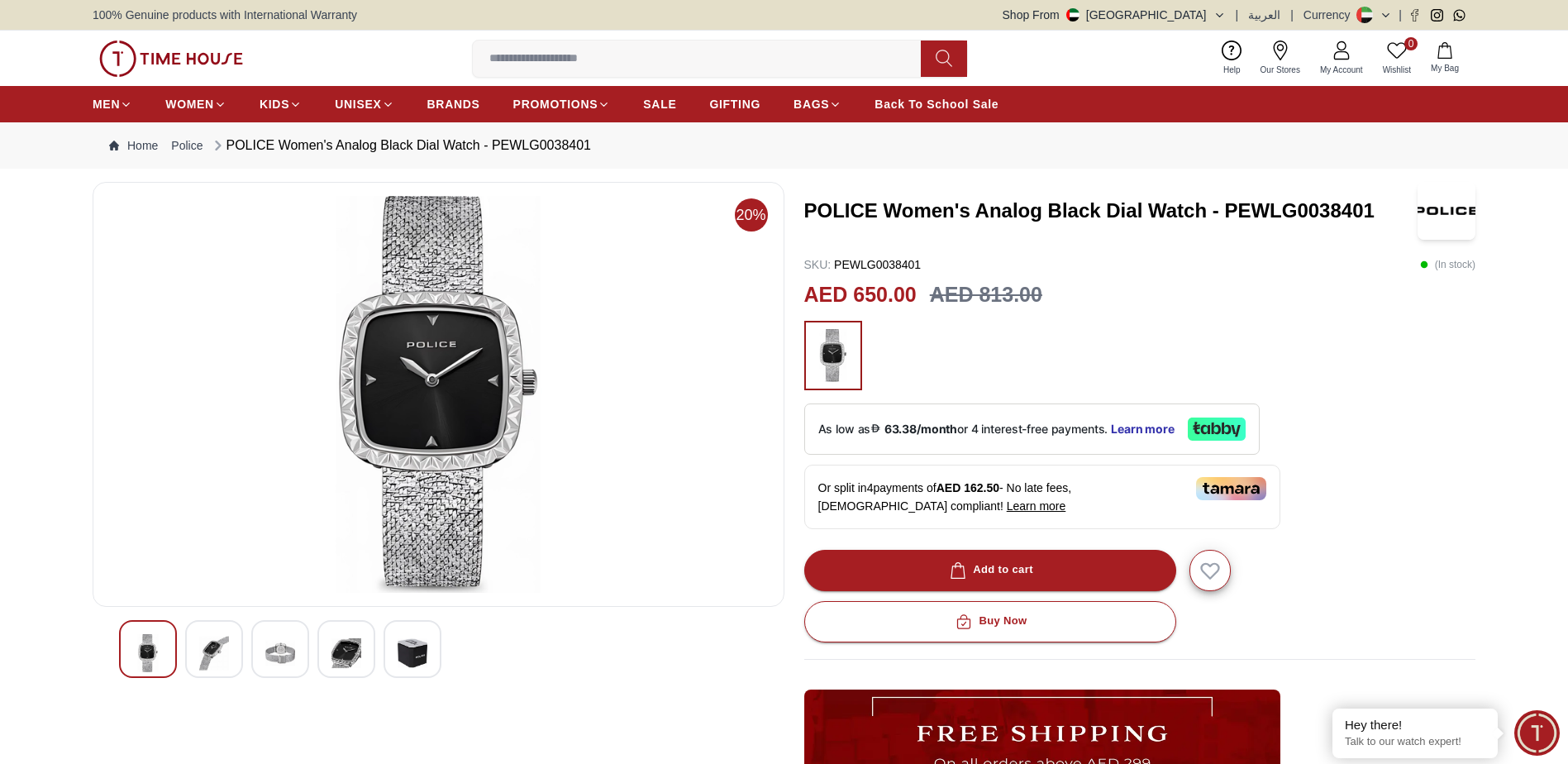
click at [192, 647] on div at bounding box center [214, 649] width 58 height 58
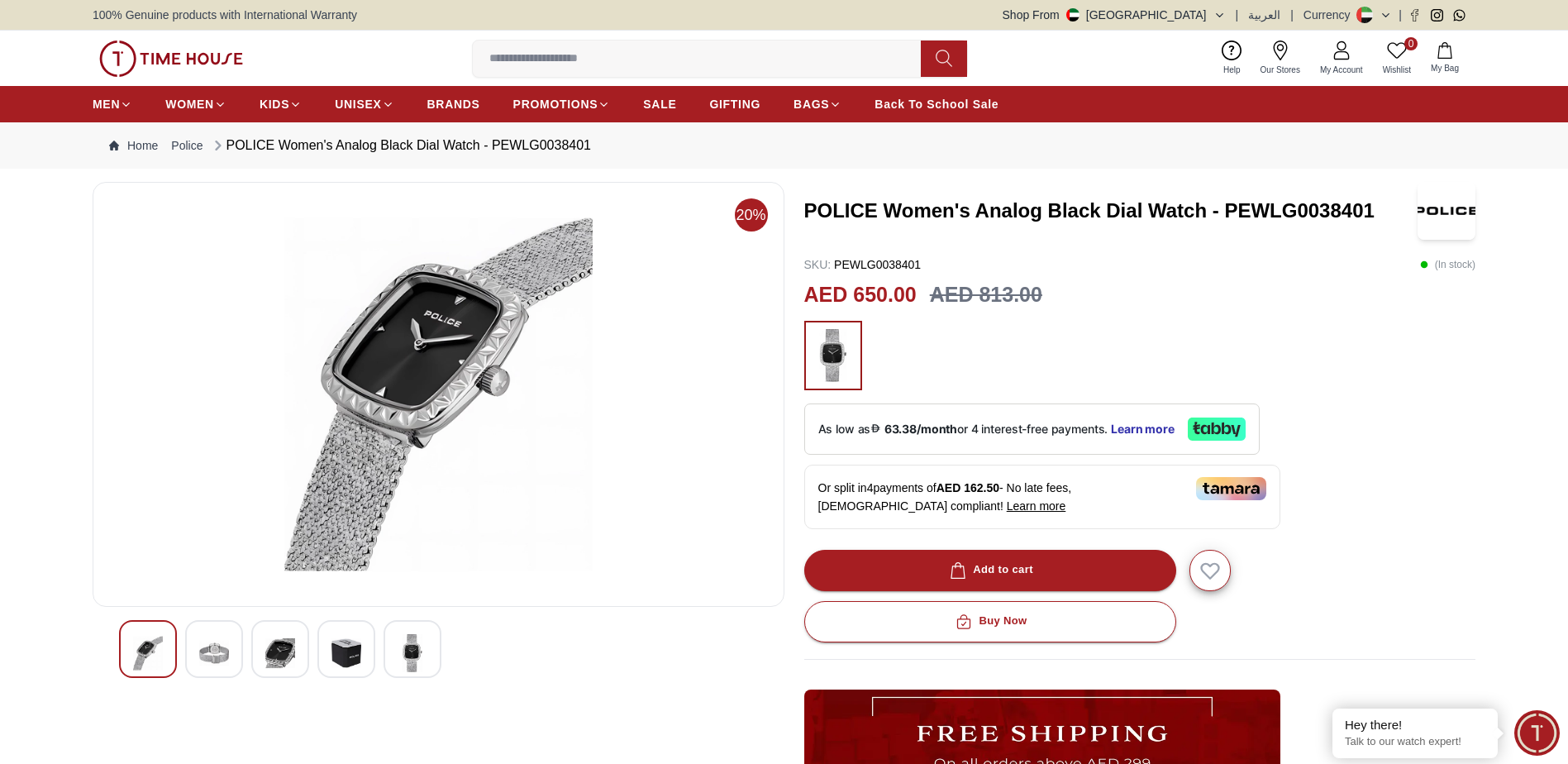
click at [208, 647] on img at bounding box center [214, 653] width 30 height 38
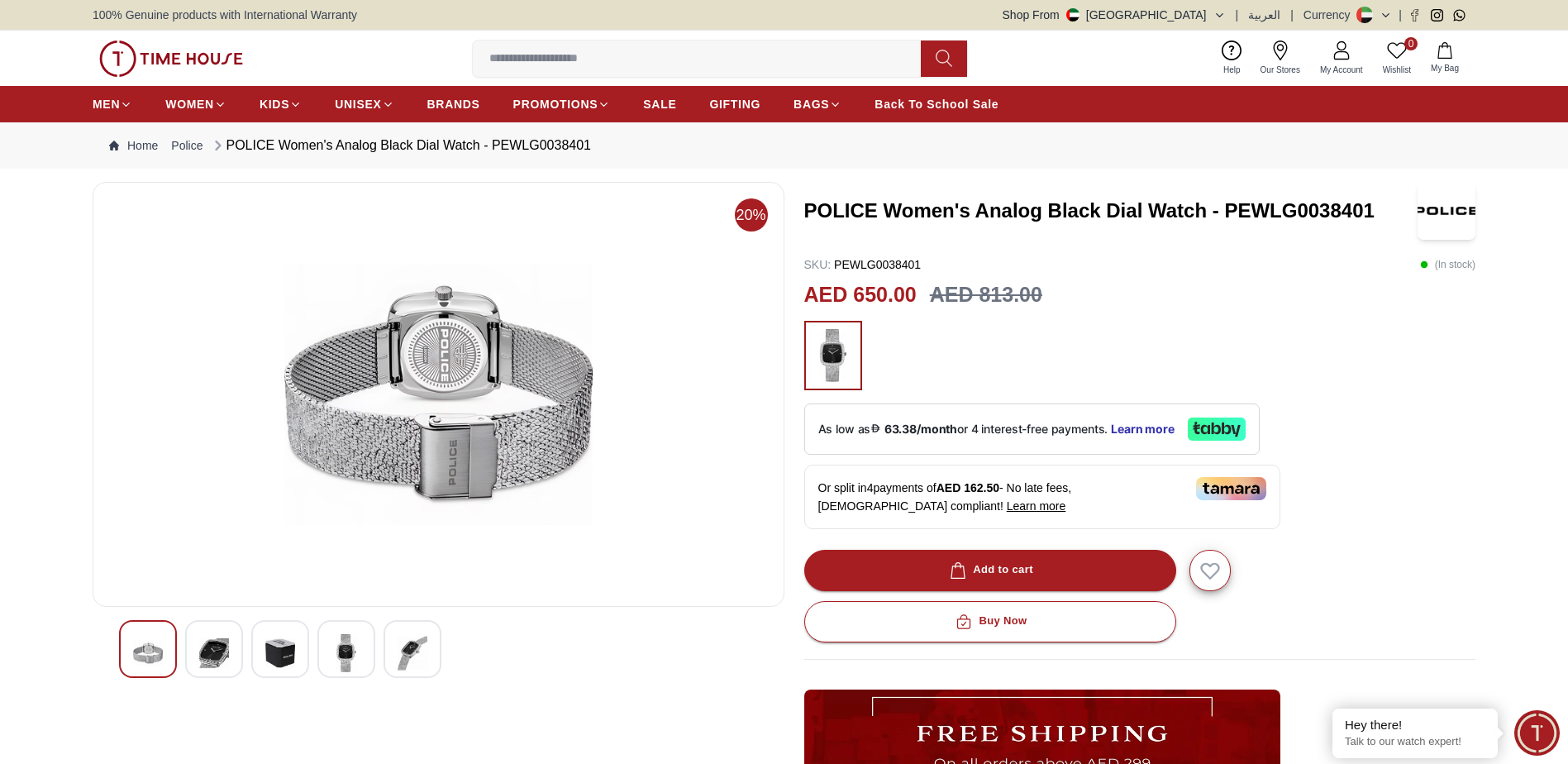
click at [293, 649] on img at bounding box center [280, 653] width 30 height 38
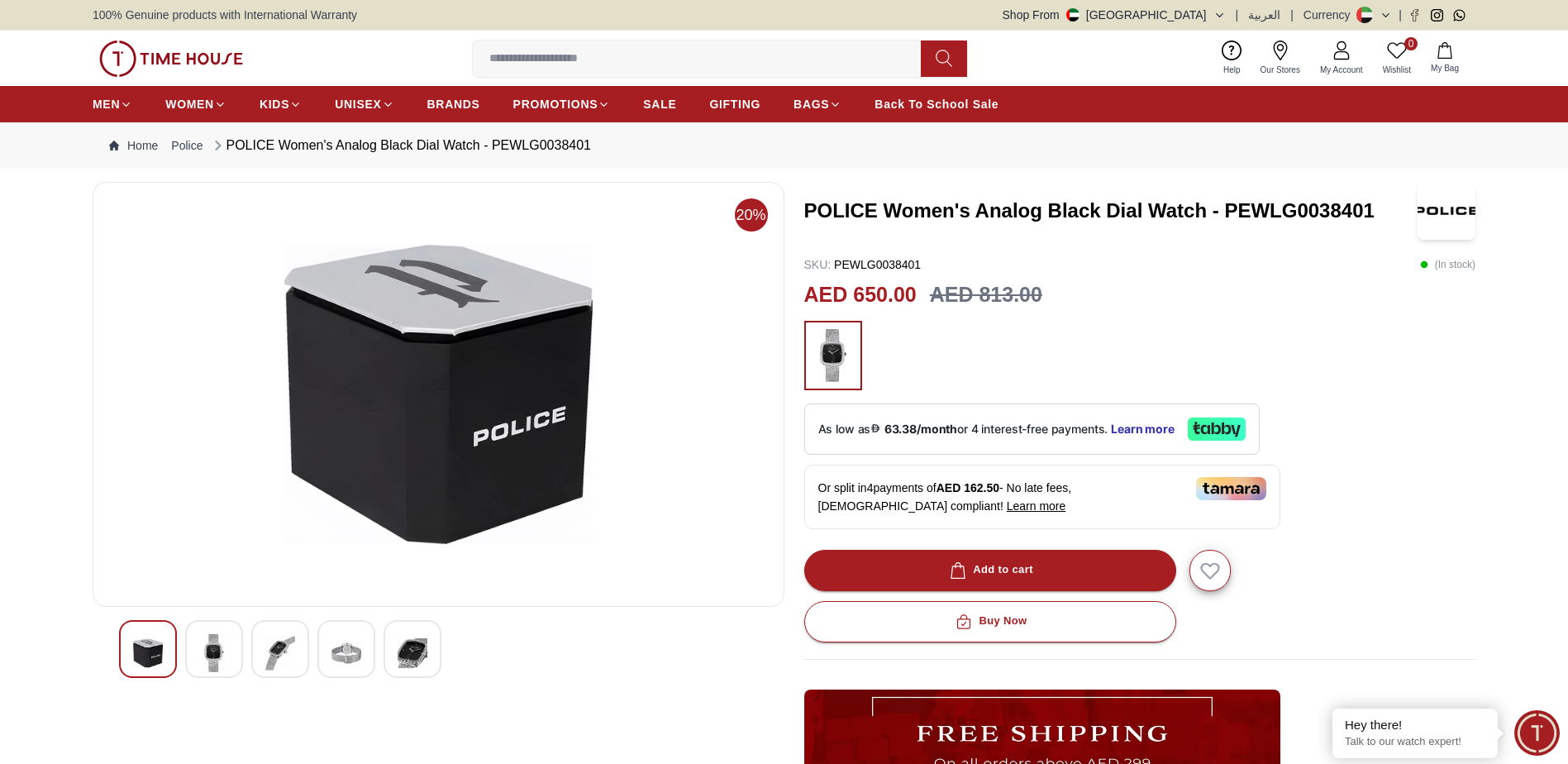
click at [359, 644] on img at bounding box center [346, 653] width 30 height 38
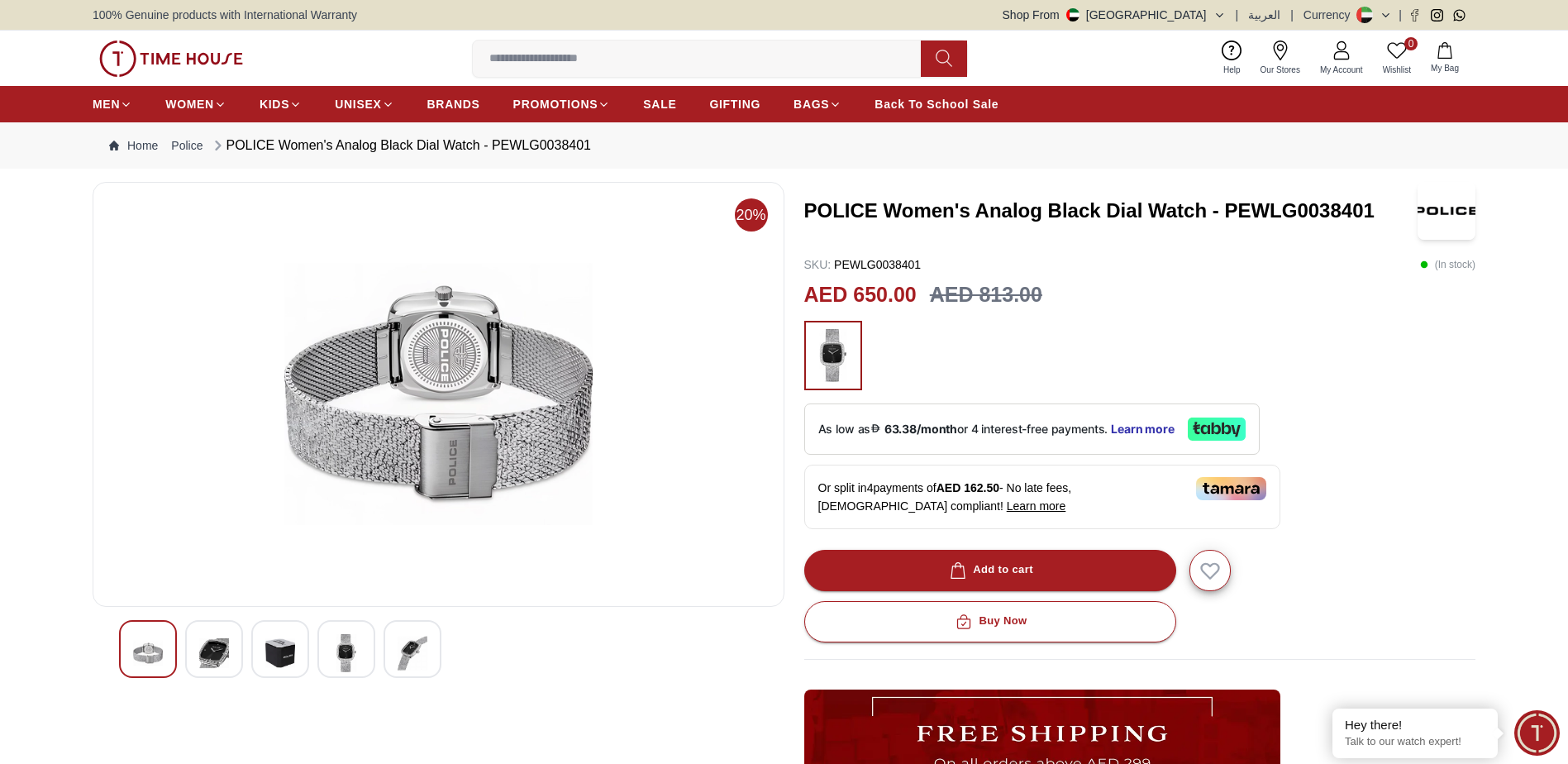
click at [402, 644] on img at bounding box center [412, 653] width 30 height 38
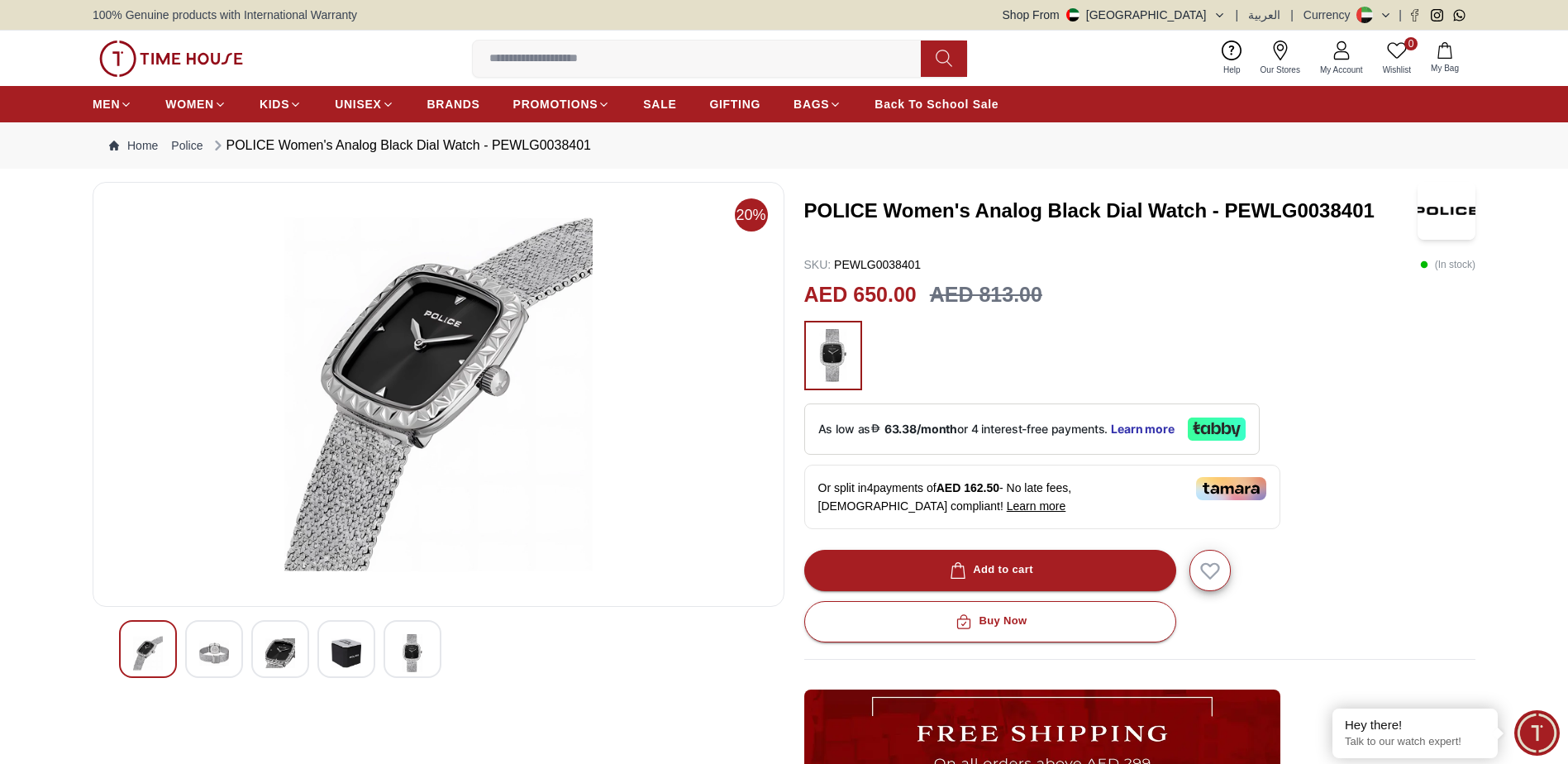
click at [415, 655] on img at bounding box center [412, 653] width 30 height 38
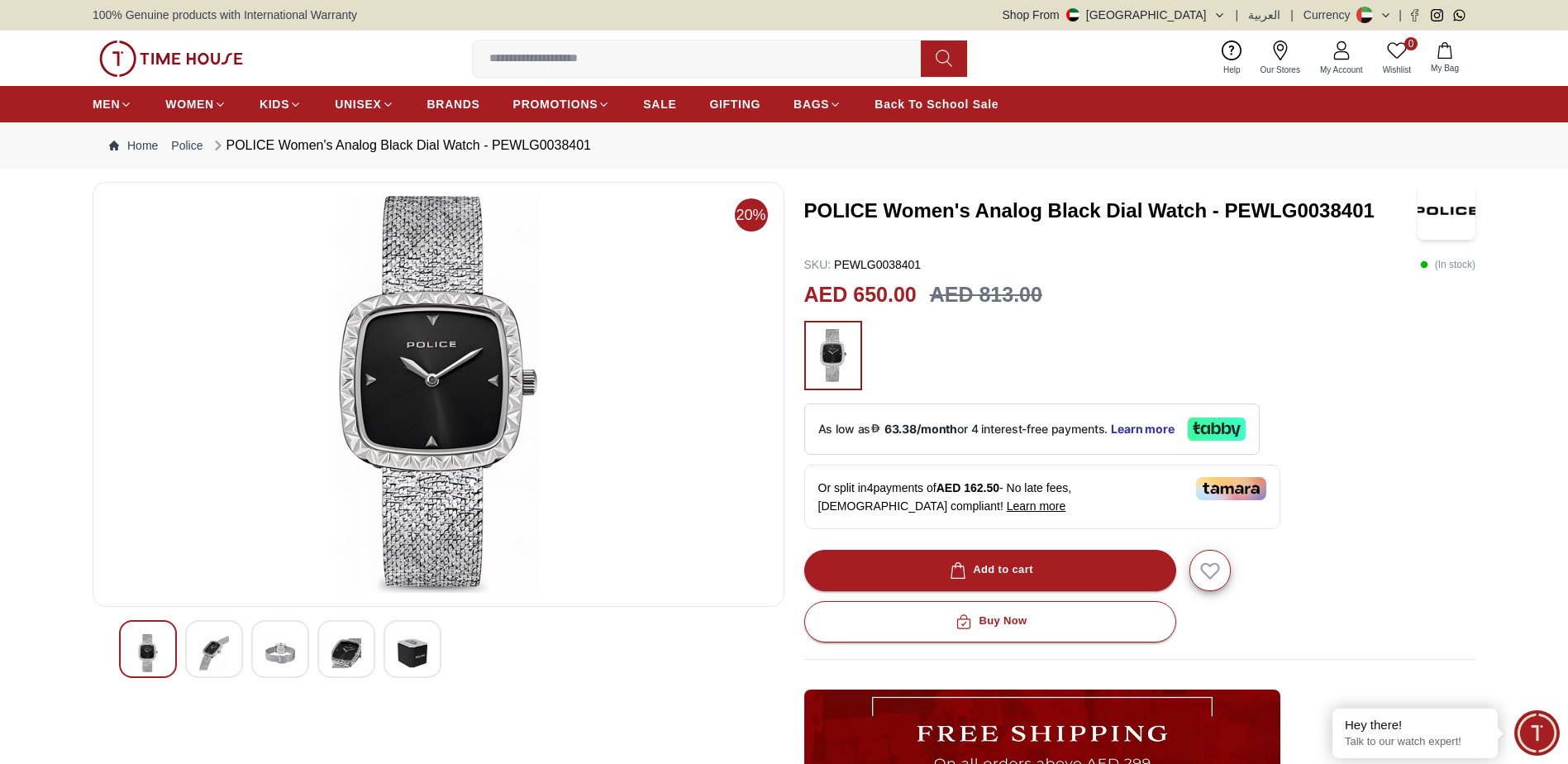
click at [342, 638] on img at bounding box center [346, 653] width 30 height 38
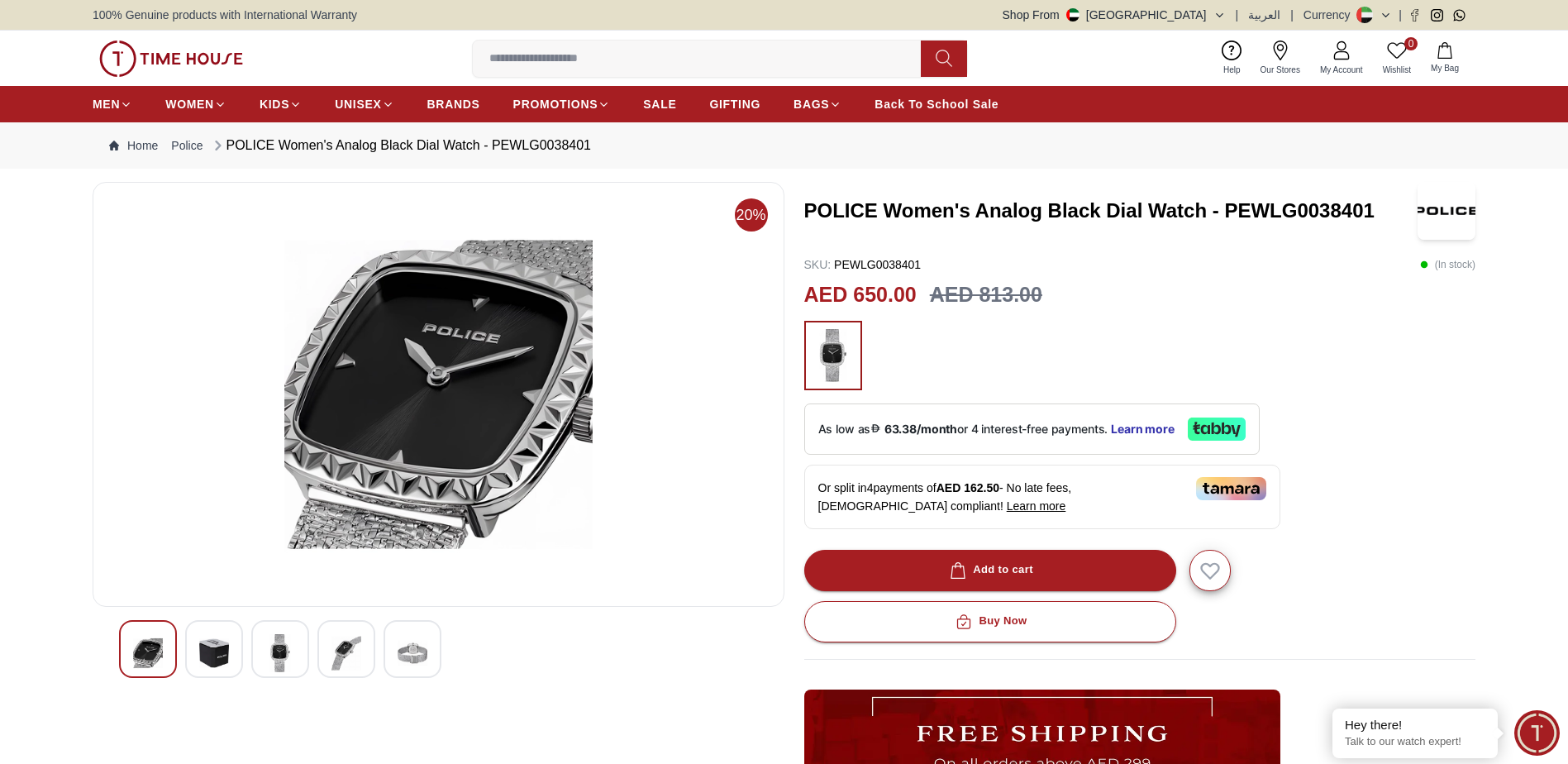
click at [307, 633] on div at bounding box center [280, 649] width 58 height 58
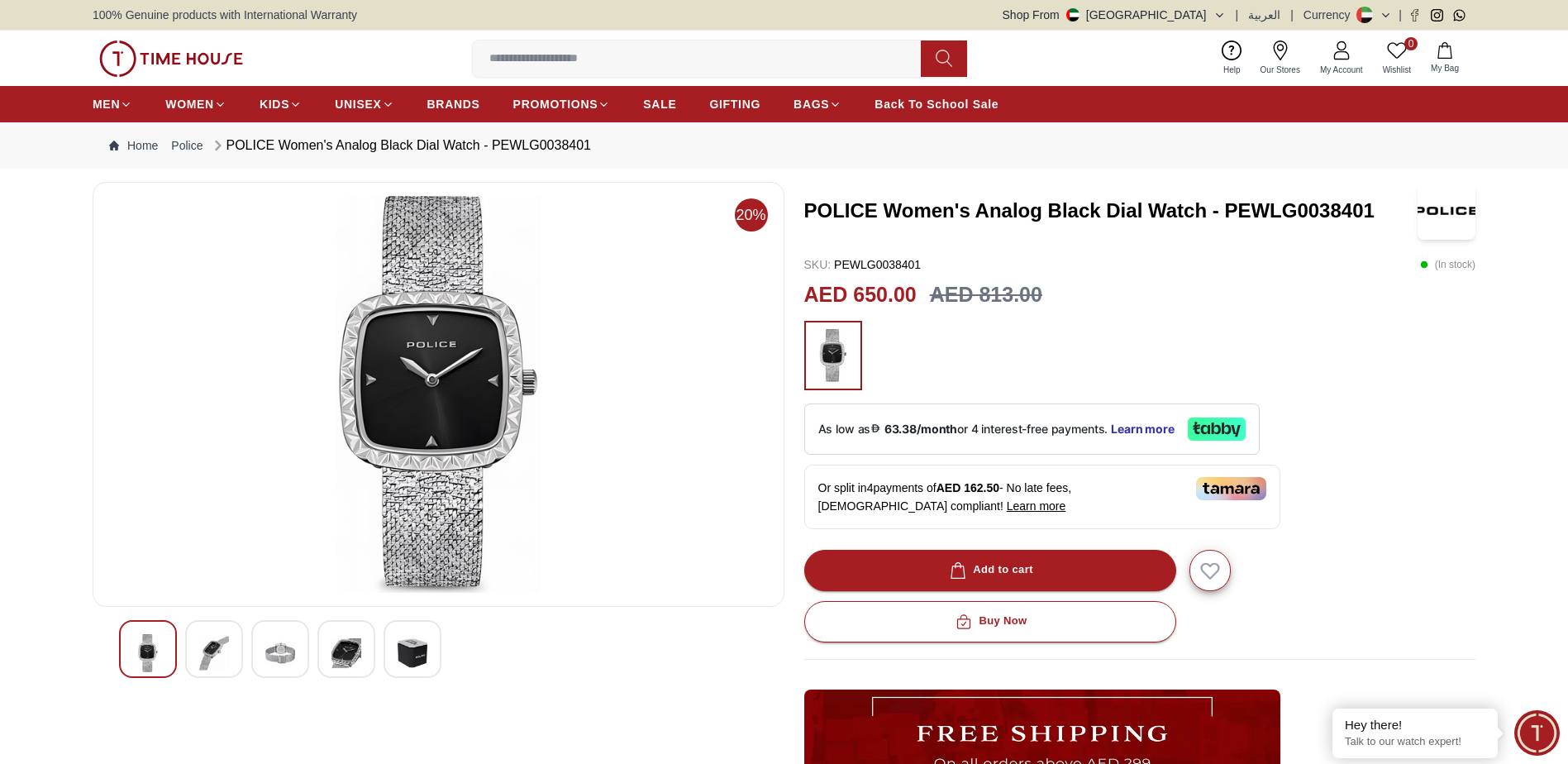
click at [237, 640] on div at bounding box center [214, 649] width 58 height 58
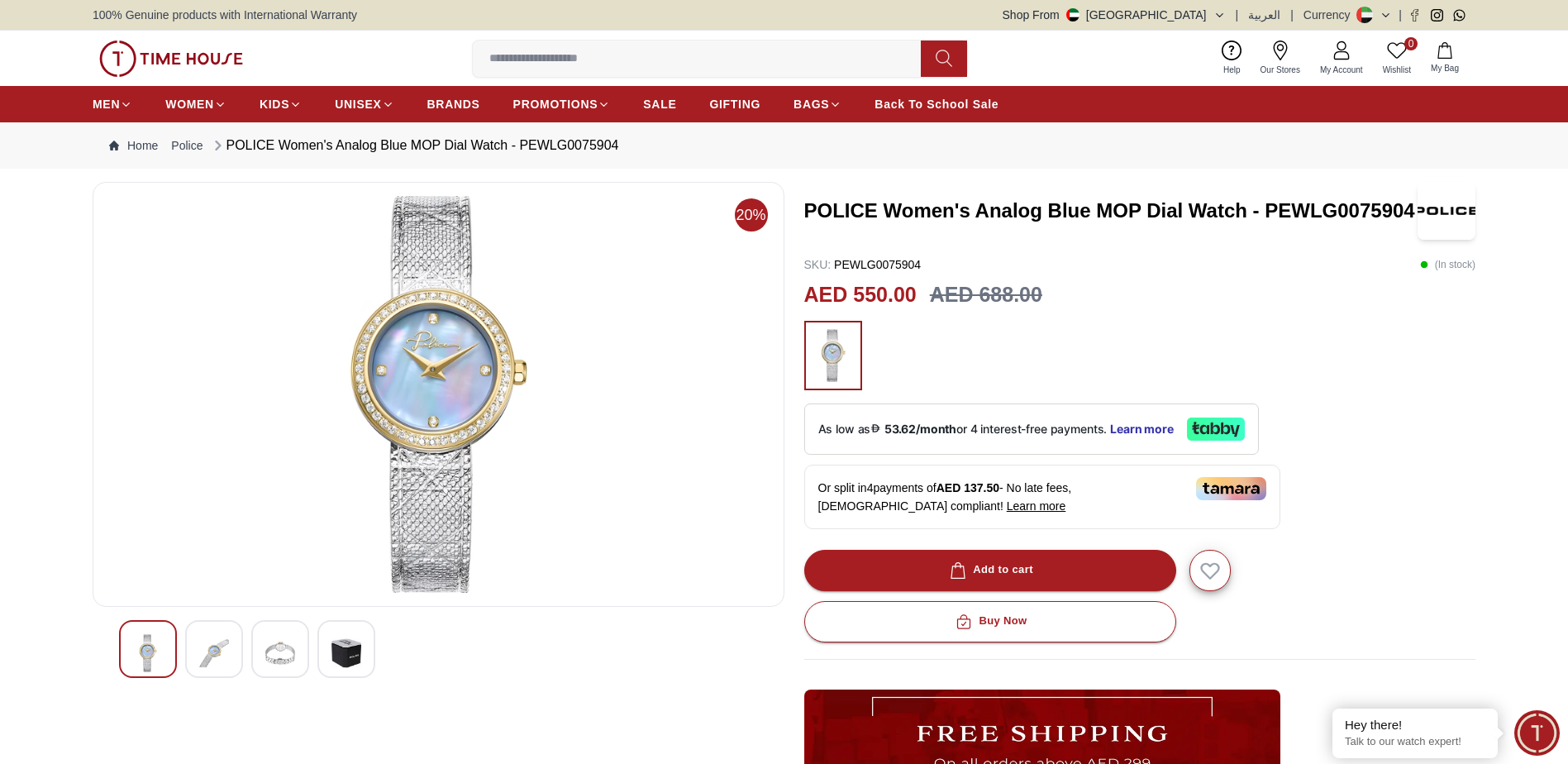
click at [279, 630] on div at bounding box center [280, 649] width 58 height 58
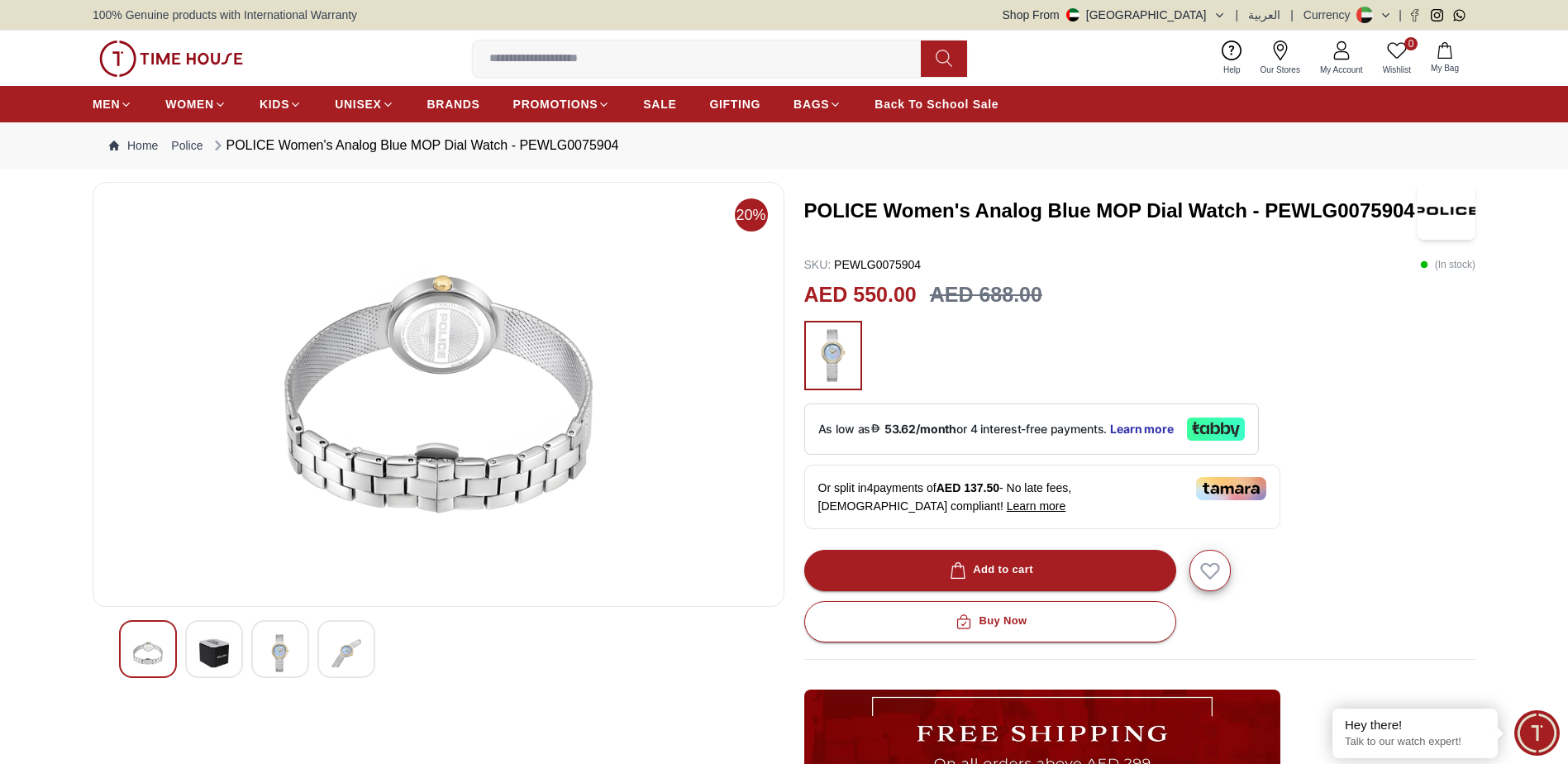
click at [229, 659] on div at bounding box center [214, 649] width 58 height 58
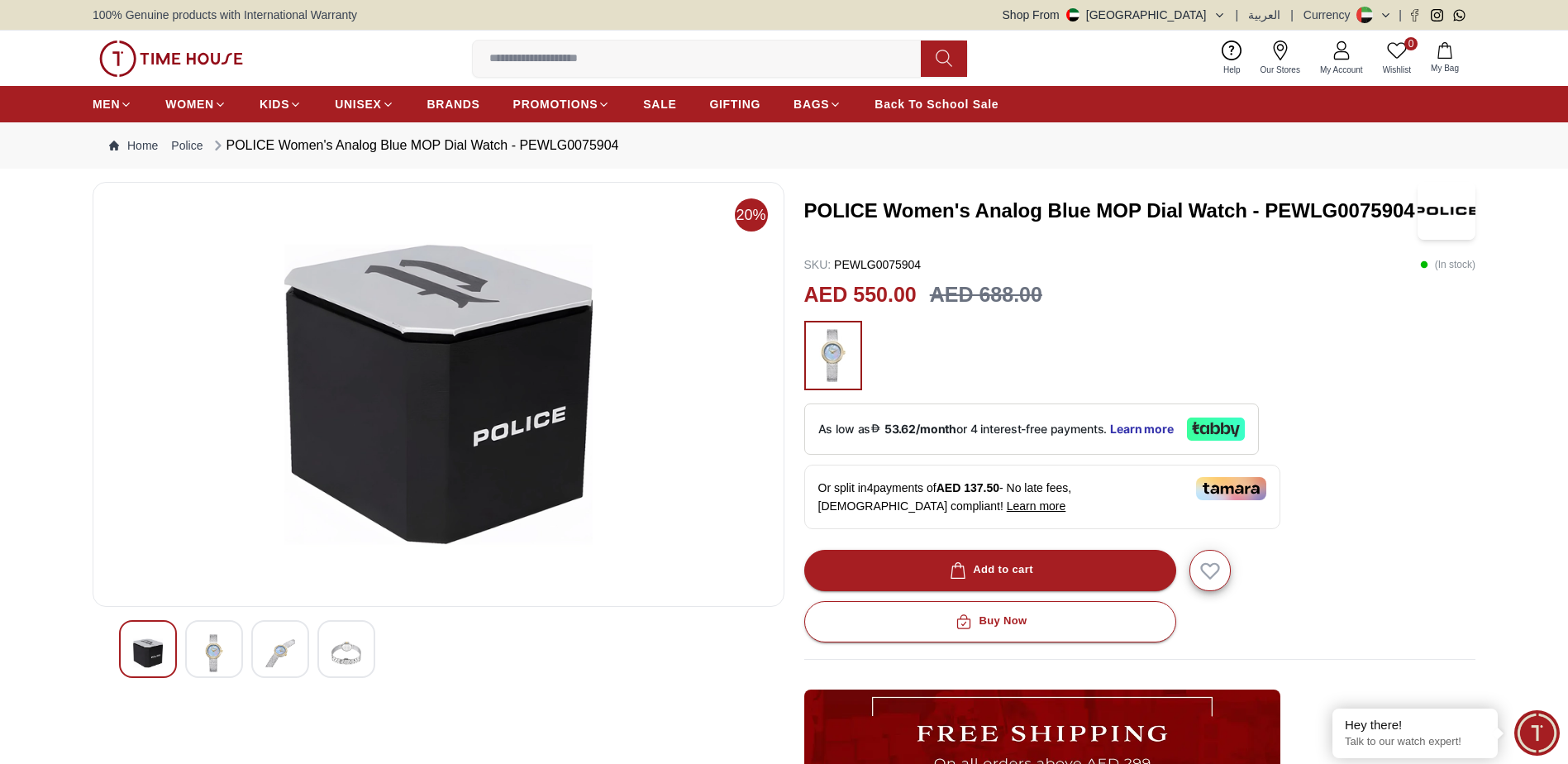
click at [209, 650] on img at bounding box center [214, 653] width 30 height 38
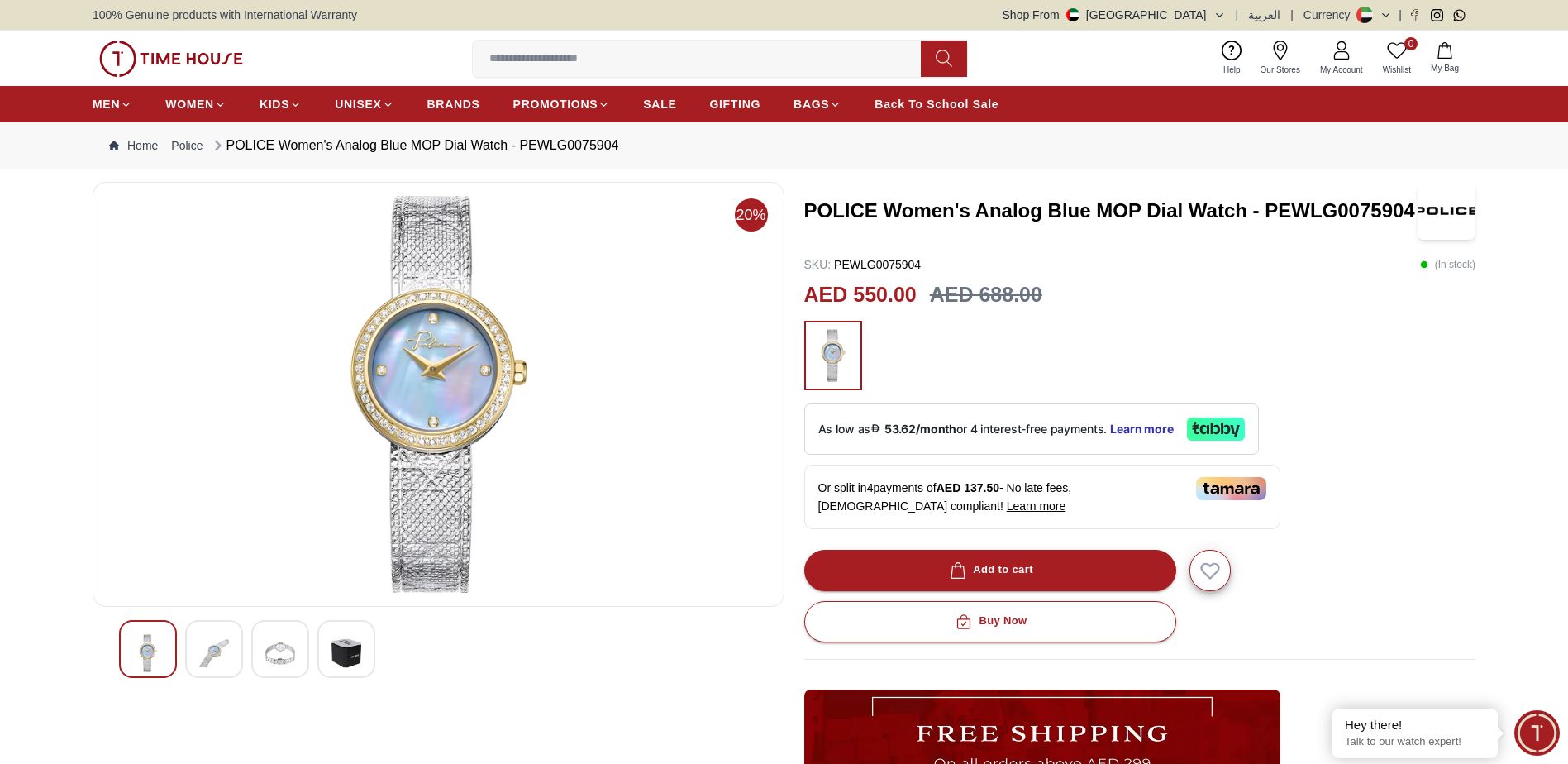
click at [274, 646] on img at bounding box center [280, 653] width 30 height 38
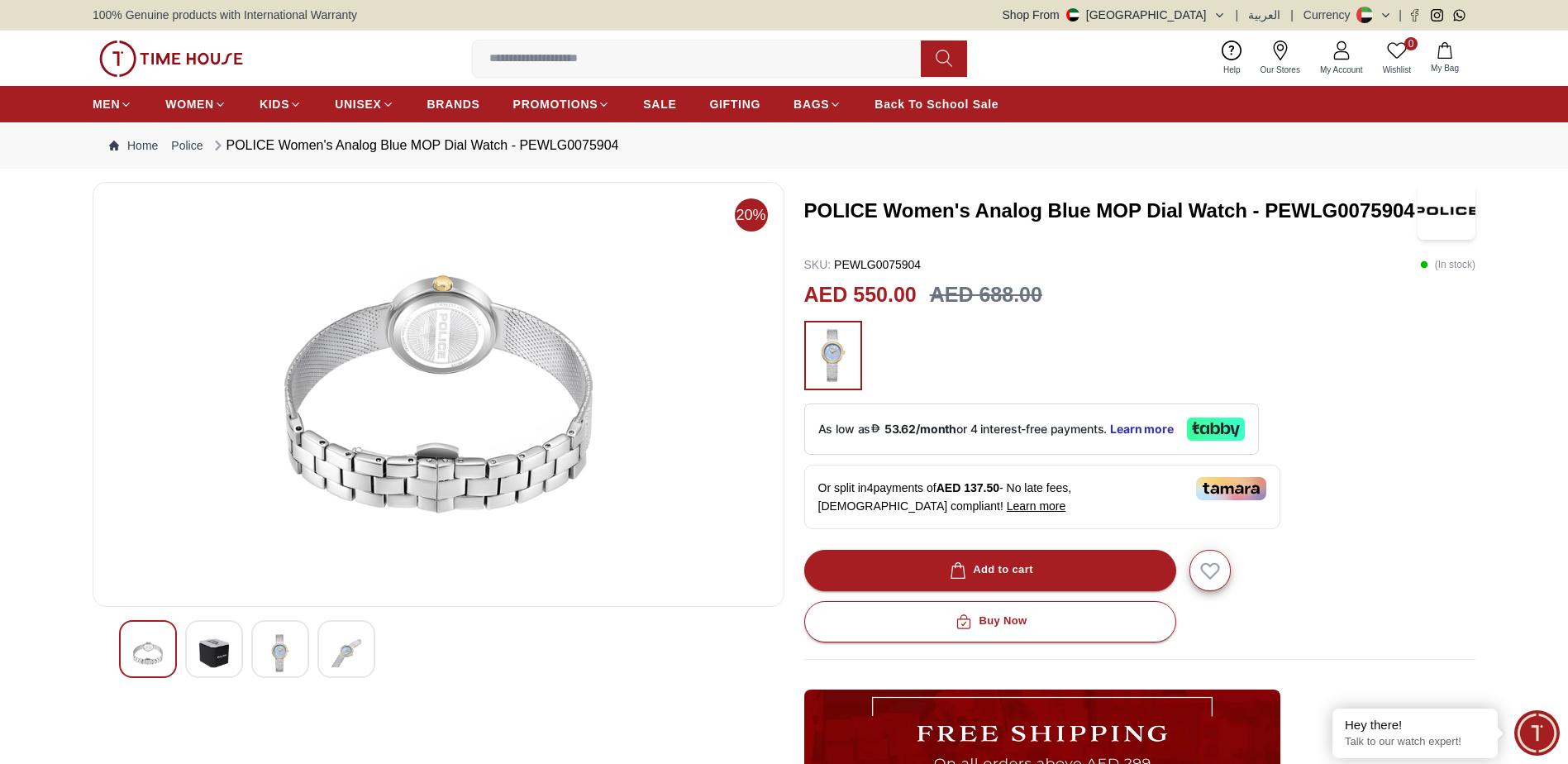
click at [321, 646] on div at bounding box center [347, 649] width 58 height 58
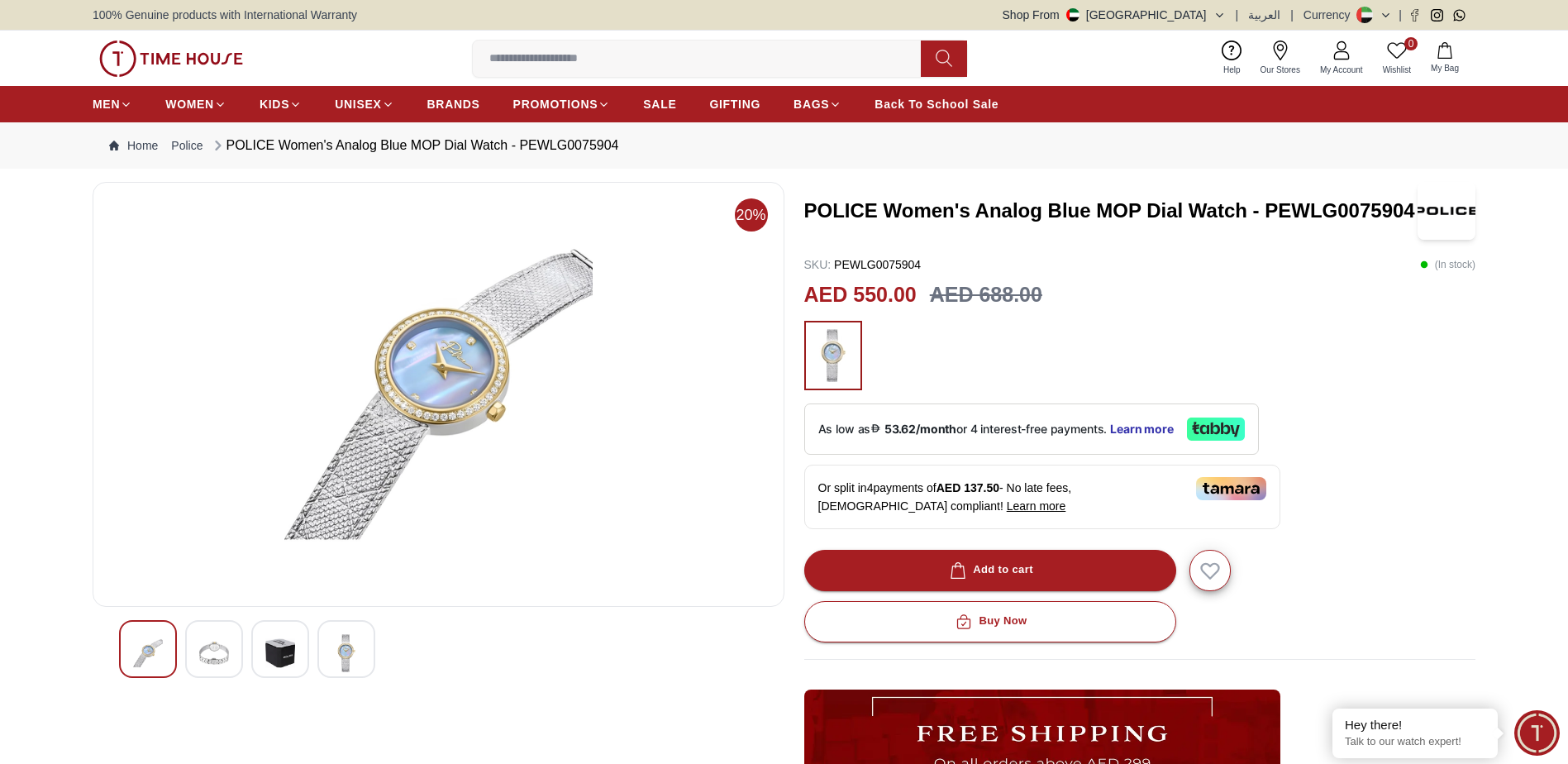
click at [341, 644] on img at bounding box center [346, 653] width 30 height 38
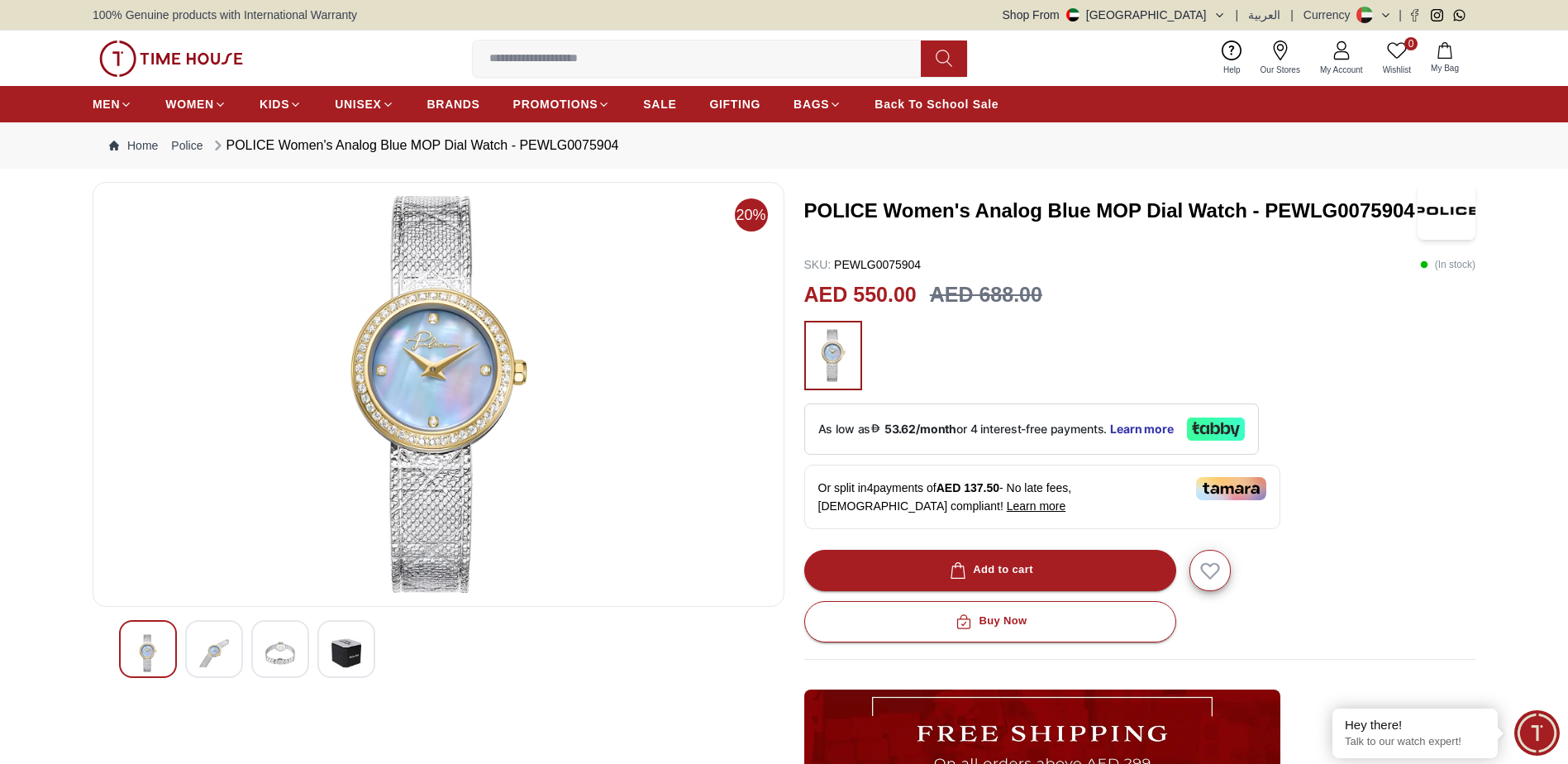
click at [173, 625] on div at bounding box center [148, 649] width 58 height 58
